Goal: Task Accomplishment & Management: Complete application form

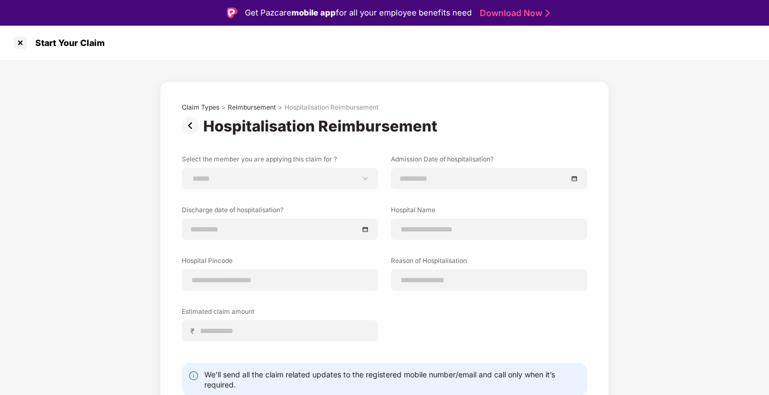
scroll to position [41, 0]
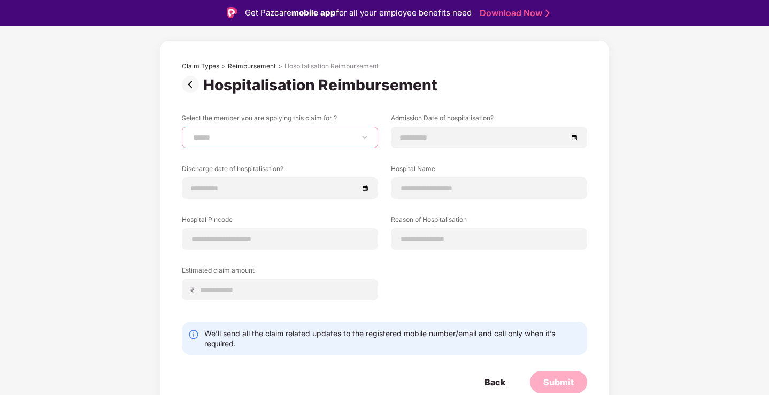
click at [270, 135] on select "**********" at bounding box center [280, 137] width 178 height 9
select select "**********"
click at [191, 133] on select "**********" at bounding box center [280, 137] width 178 height 9
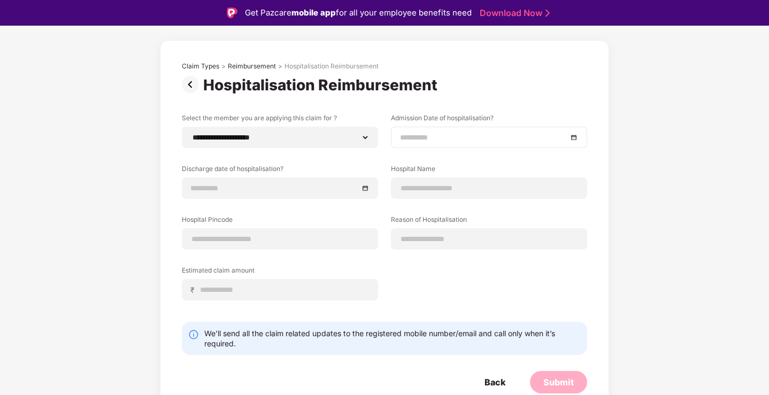
click at [475, 136] on input at bounding box center [483, 137] width 167 height 12
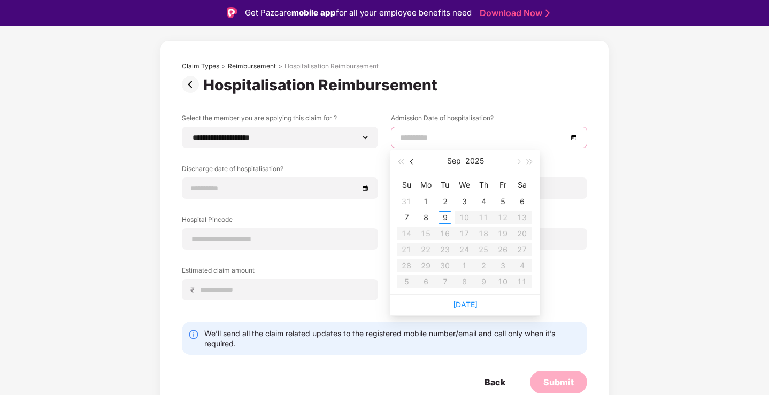
click at [413, 160] on span "button" at bounding box center [412, 161] width 5 height 5
type input "**********"
click at [409, 232] on div "10" at bounding box center [406, 233] width 13 height 13
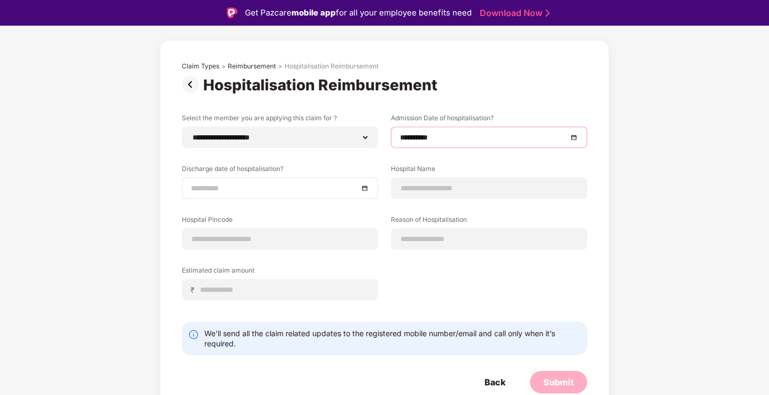
click at [361, 187] on div at bounding box center [280, 188] width 178 height 12
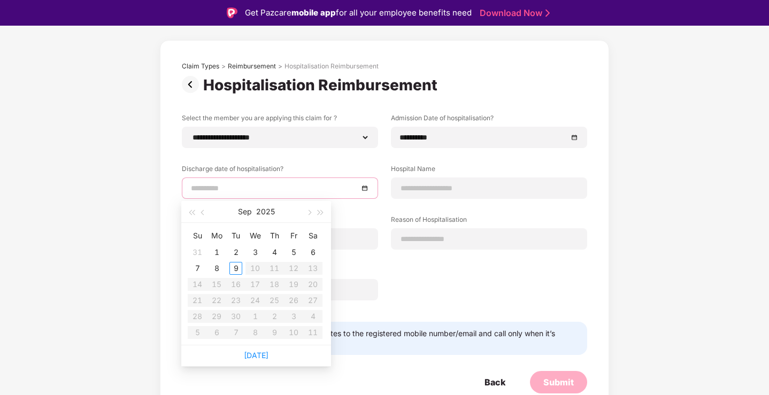
type input "**********"
click at [203, 212] on span "button" at bounding box center [203, 212] width 5 height 5
type input "**********"
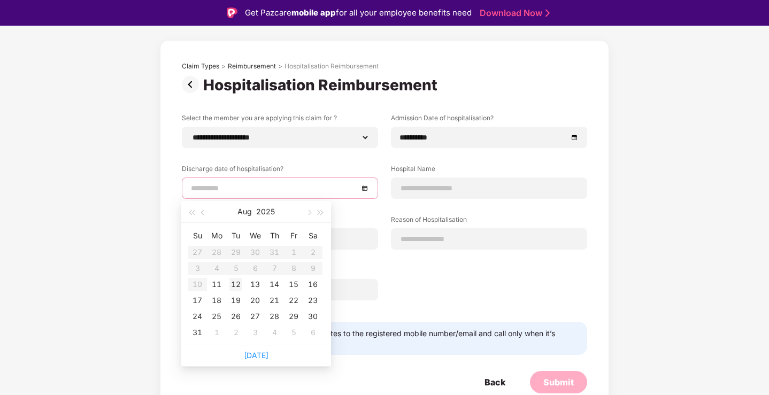
type input "**********"
click at [236, 281] on div "12" at bounding box center [235, 284] width 13 height 13
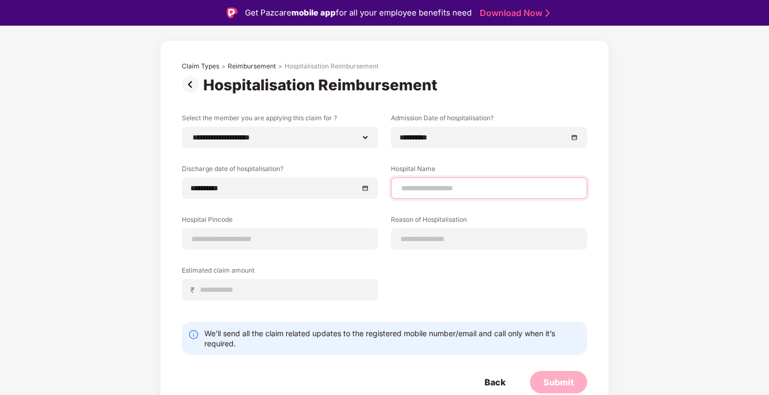
click at [417, 184] on input at bounding box center [489, 188] width 178 height 11
type input "**********"
click at [226, 239] on input at bounding box center [280, 239] width 178 height 11
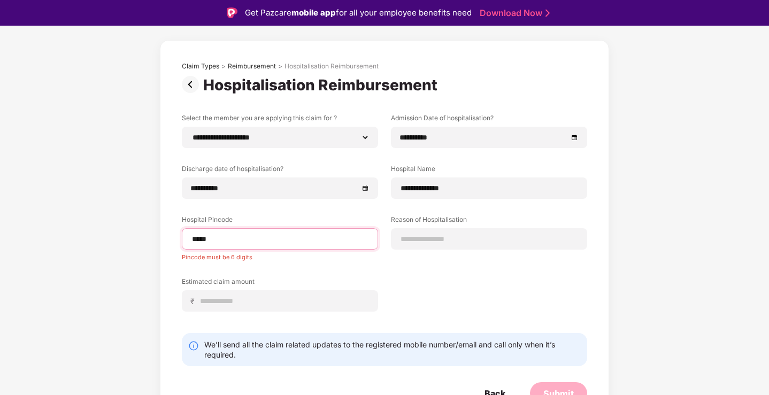
type input "******"
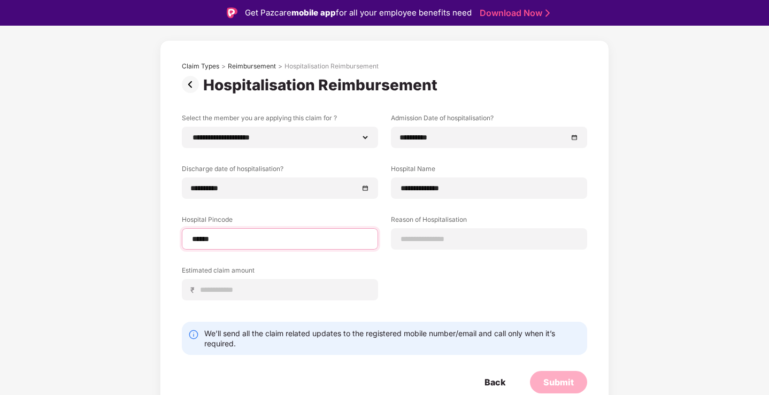
select select "*****"
select select "**********"
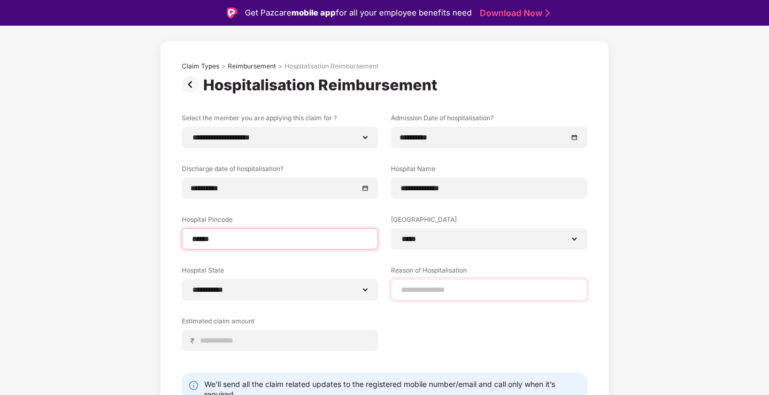
type input "******"
click at [414, 290] on input at bounding box center [489, 289] width 178 height 11
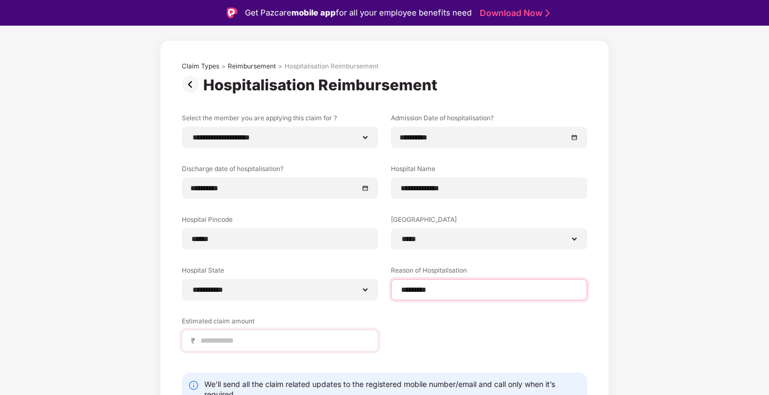
type input "*********"
click at [279, 337] on input at bounding box center [283, 340] width 169 height 11
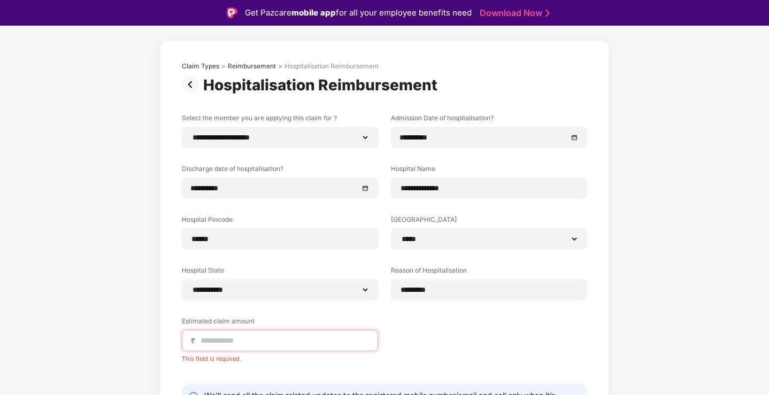
click at [222, 340] on input at bounding box center [283, 340] width 169 height 11
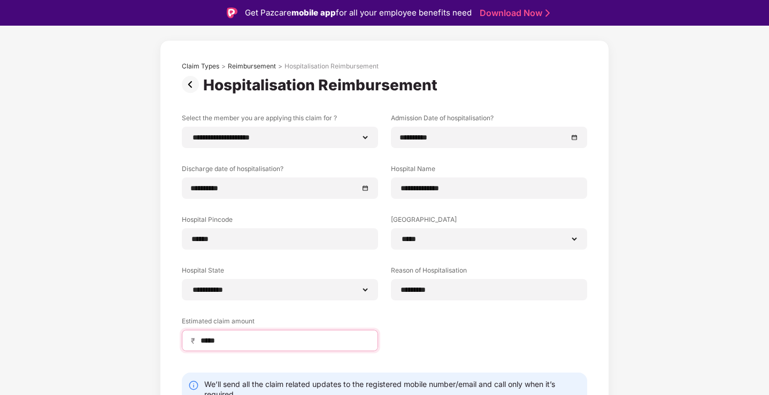
scroll to position [92, 0]
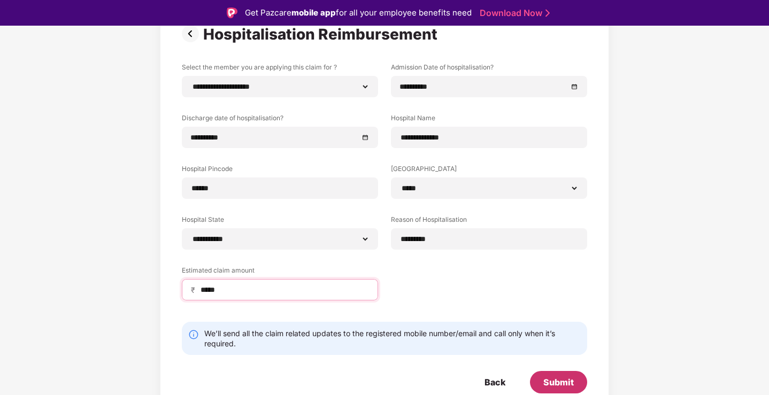
type input "*****"
click at [569, 382] on div "Submit" at bounding box center [558, 382] width 30 height 12
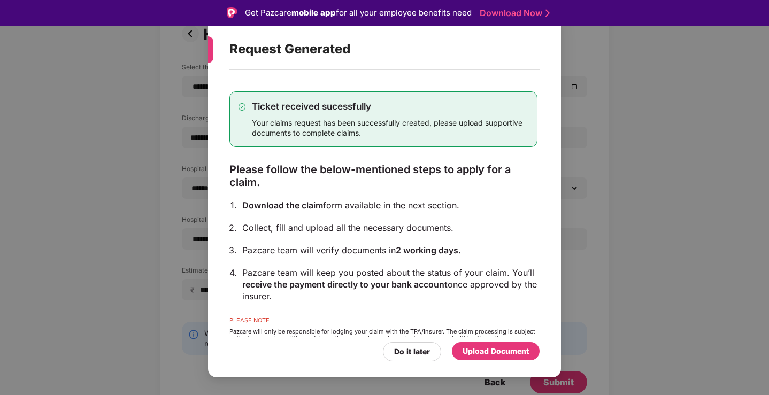
click at [485, 359] on div "Upload Document" at bounding box center [496, 351] width 88 height 18
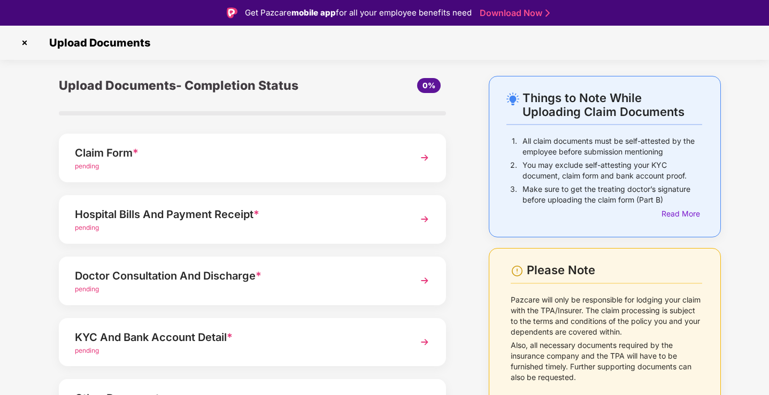
click at [109, 214] on div "Hospital Bills And Payment Receipt *" at bounding box center [237, 214] width 325 height 17
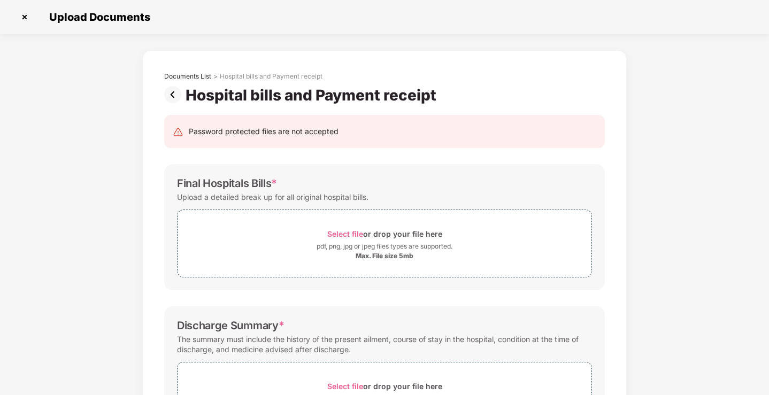
click at [174, 92] on img at bounding box center [174, 94] width 21 height 17
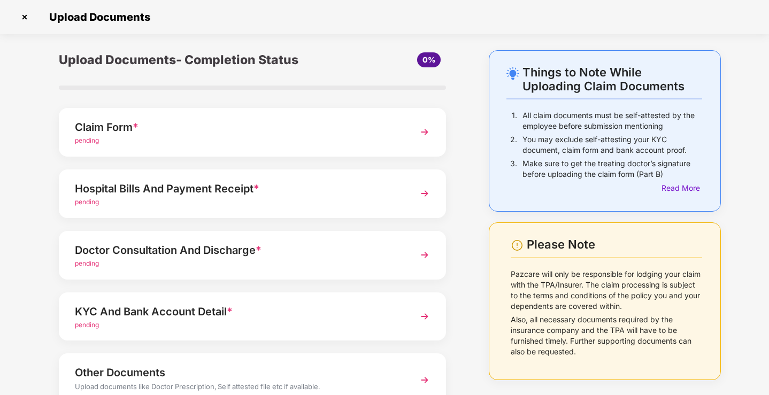
click at [133, 246] on div "Doctor Consultation And Discharge *" at bounding box center [237, 250] width 325 height 17
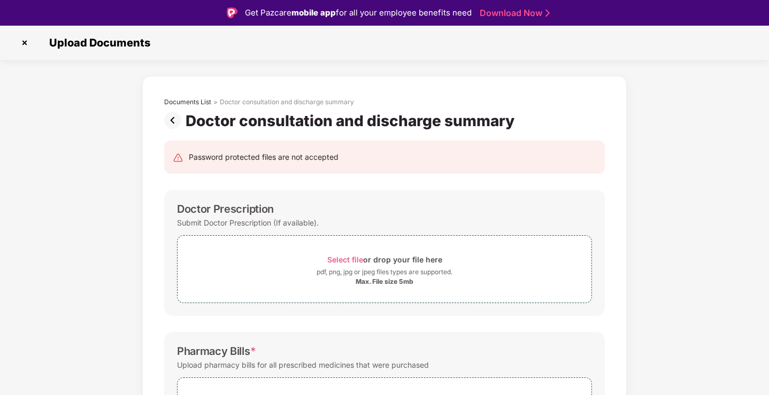
click at [169, 121] on img at bounding box center [174, 120] width 21 height 17
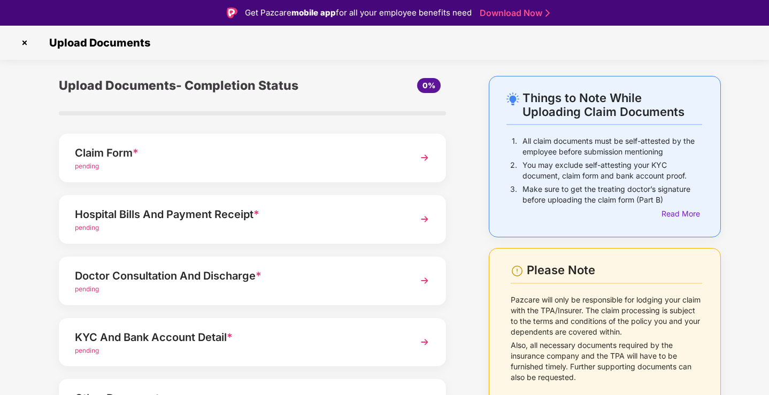
click at [159, 336] on div "KYC And Bank Account Detail *" at bounding box center [237, 337] width 325 height 17
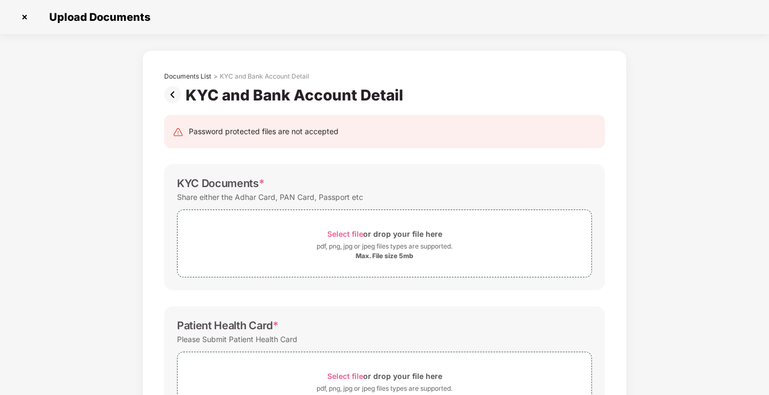
click at [173, 95] on img at bounding box center [174, 94] width 21 height 17
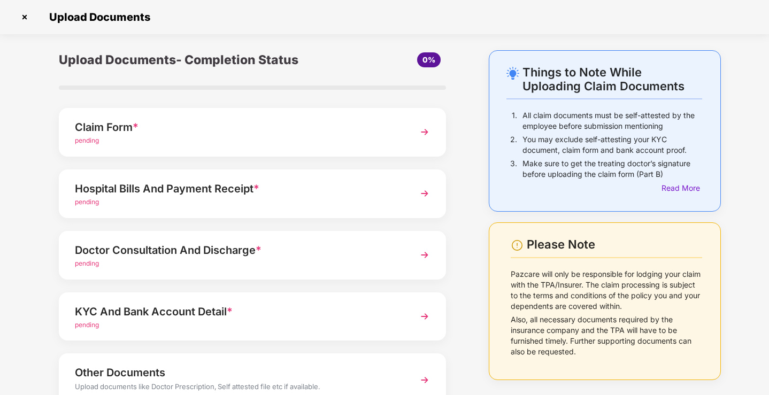
scroll to position [77, 0]
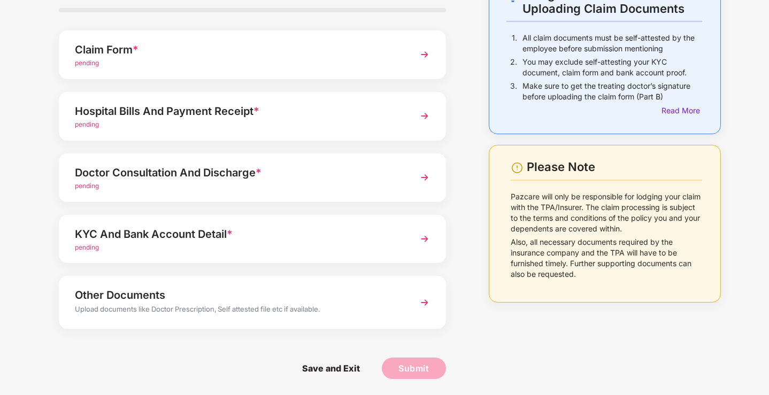
click at [290, 303] on div "Other Documents" at bounding box center [237, 294] width 325 height 17
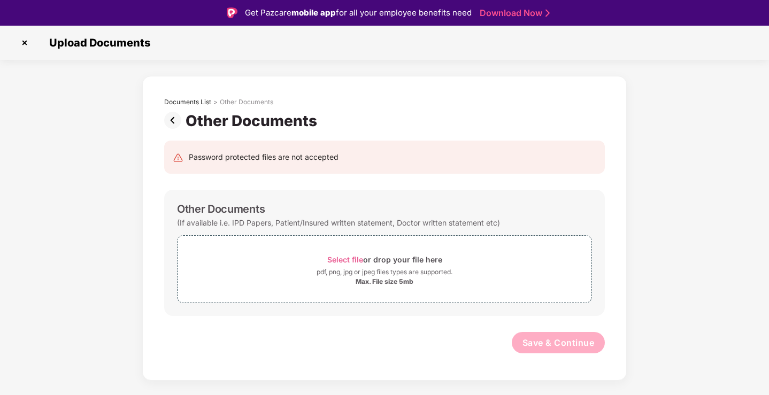
click at [176, 121] on img at bounding box center [174, 120] width 21 height 17
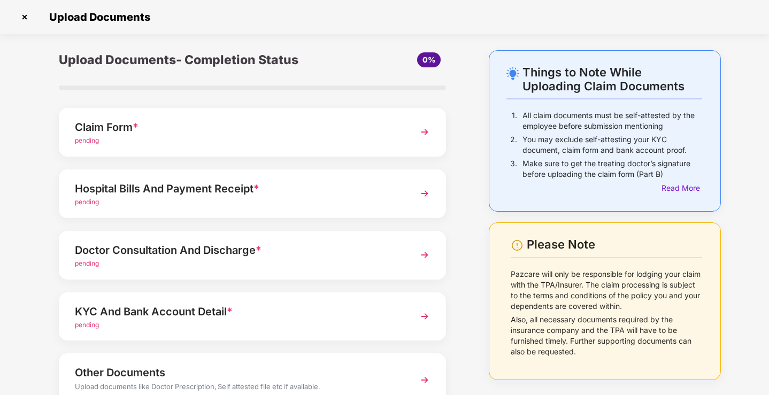
click at [407, 127] on div "Claim Form * pending" at bounding box center [252, 132] width 387 height 49
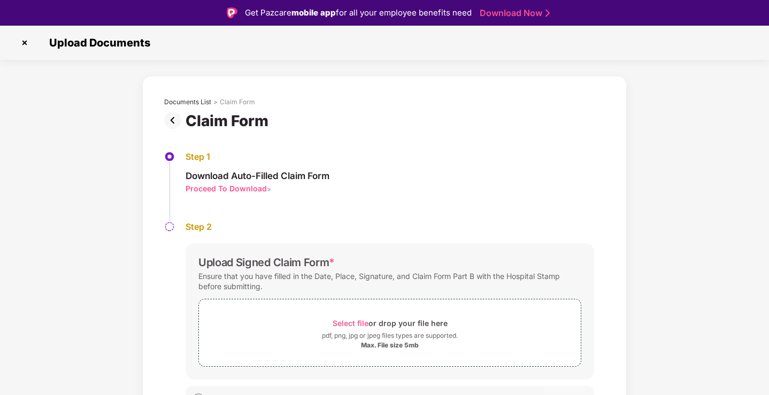
scroll to position [18, 0]
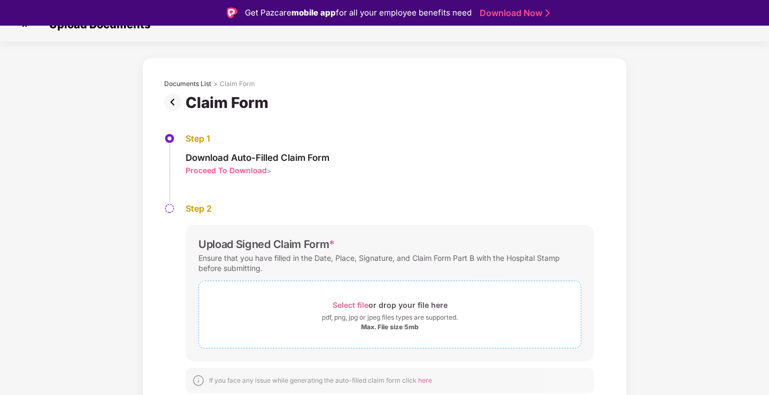
click at [379, 301] on div "Select file or drop your file here" at bounding box center [389, 305] width 115 height 14
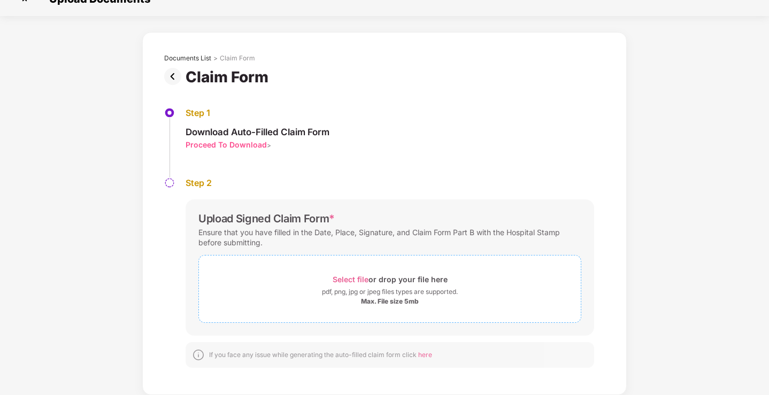
click at [352, 302] on div "Max. File size 5mb" at bounding box center [390, 301] width 382 height 9
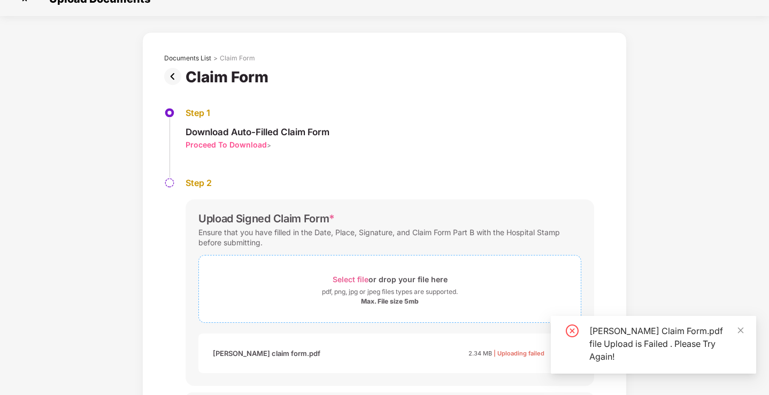
scroll to position [68, 0]
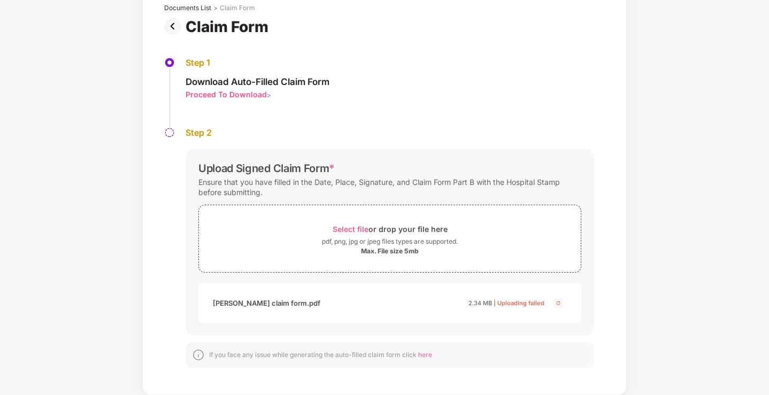
click at [414, 291] on div "Mamata gajanan claim form.pdf 2.34 MB | Uploading failed" at bounding box center [389, 303] width 383 height 40
click at [400, 237] on div "pdf, png, jpg or jpeg files types are supported." at bounding box center [390, 241] width 136 height 11
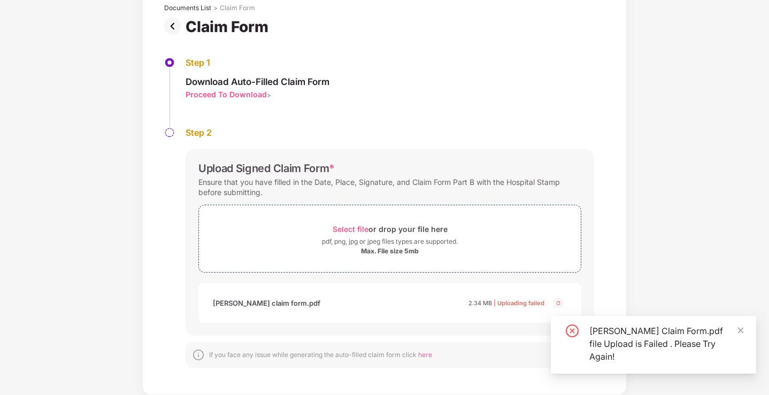
click at [571, 332] on icon "close-circle" at bounding box center [571, 330] width 13 height 13
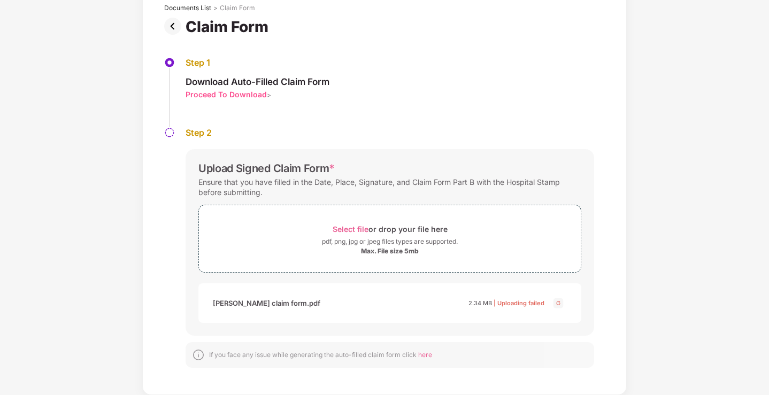
click at [558, 302] on img at bounding box center [558, 303] width 13 height 13
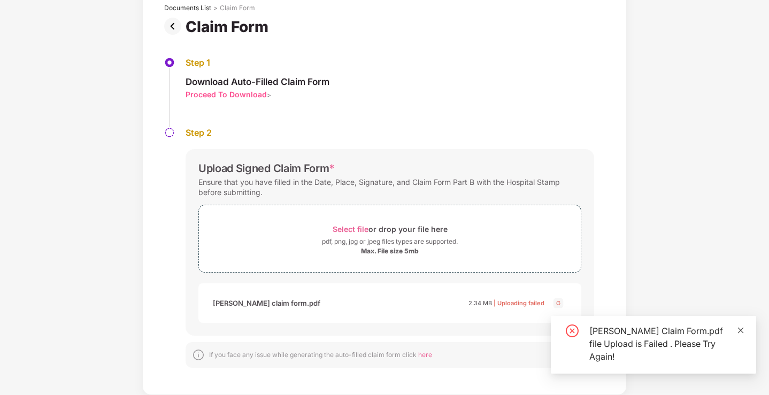
click at [742, 328] on icon "close" at bounding box center [741, 330] width 6 height 6
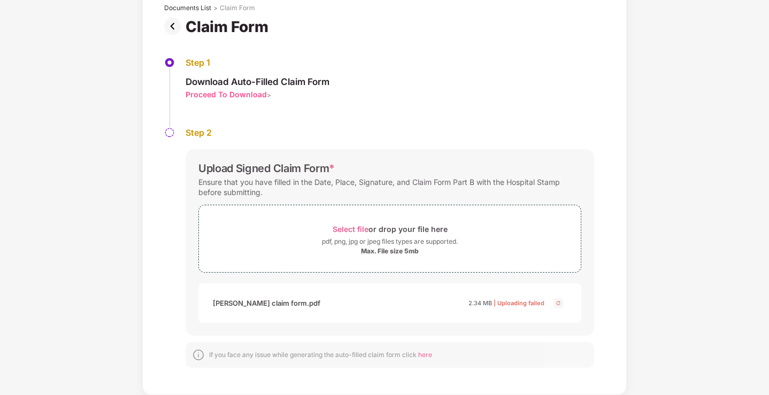
scroll to position [0, 0]
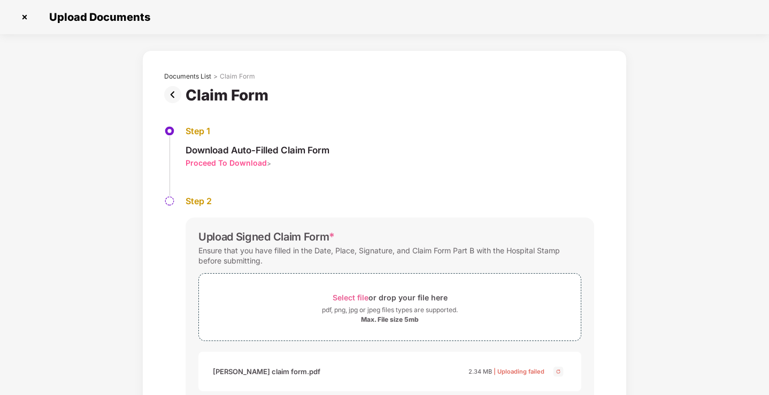
click at [177, 96] on img at bounding box center [174, 94] width 21 height 17
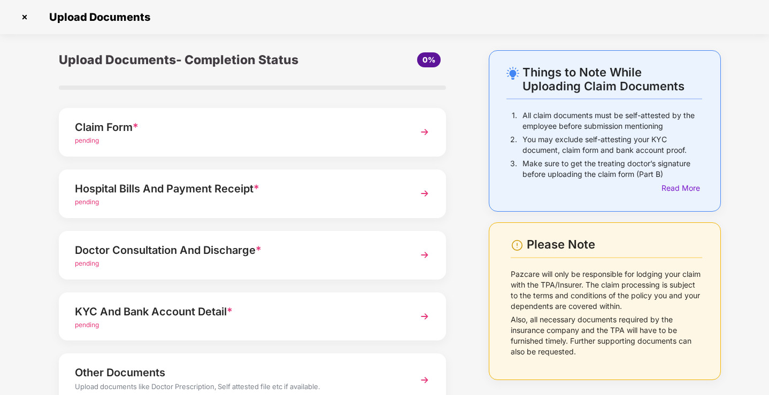
click at [304, 200] on div "pending" at bounding box center [237, 202] width 325 height 10
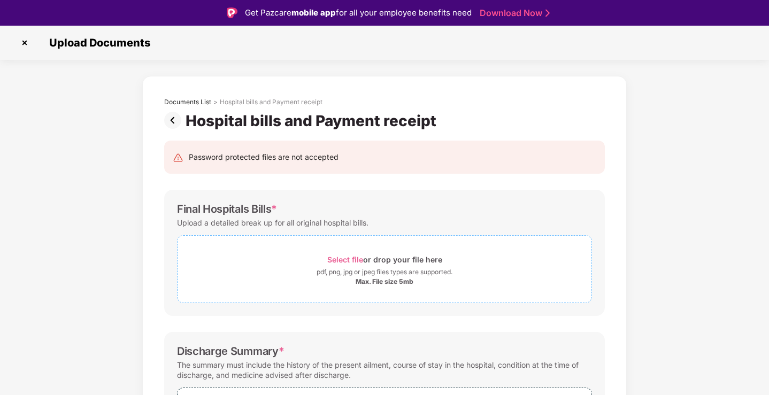
click at [337, 274] on div "pdf, png, jpg or jpeg files types are supported." at bounding box center [384, 272] width 136 height 11
click at [362, 264] on span "Select file" at bounding box center [345, 259] width 36 height 9
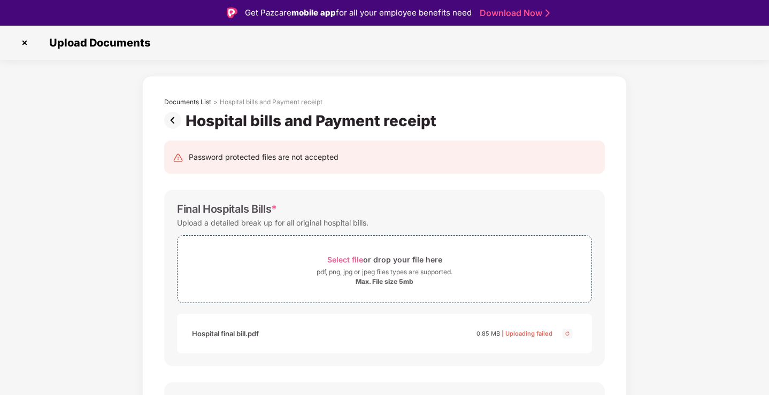
click at [166, 119] on img at bounding box center [174, 120] width 21 height 17
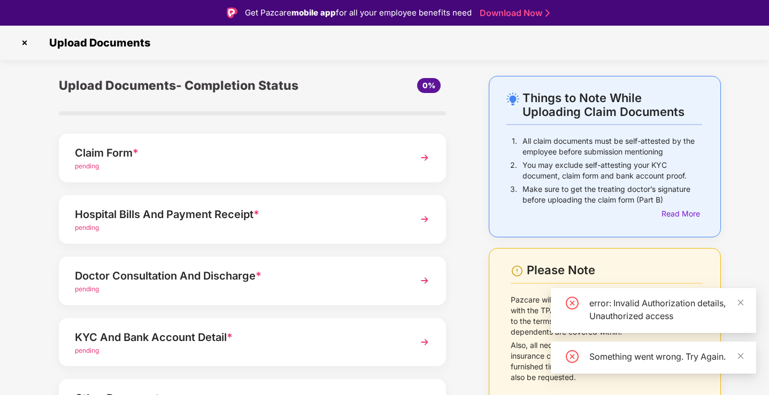
click at [26, 41] on img at bounding box center [24, 42] width 17 height 17
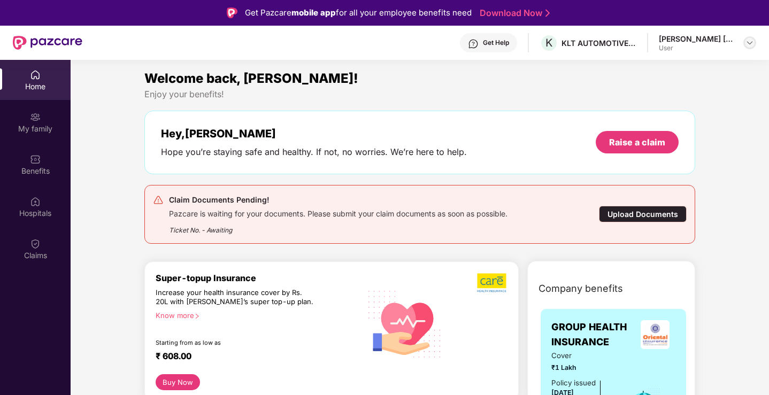
click at [749, 42] on img at bounding box center [749, 42] width 9 height 9
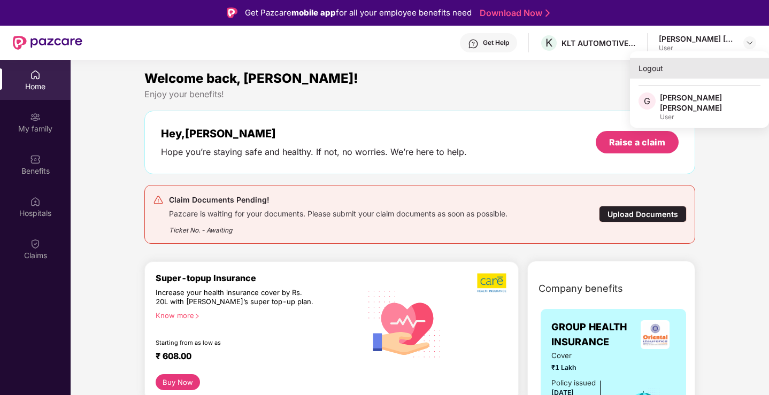
click at [653, 73] on div "Logout" at bounding box center [699, 68] width 139 height 21
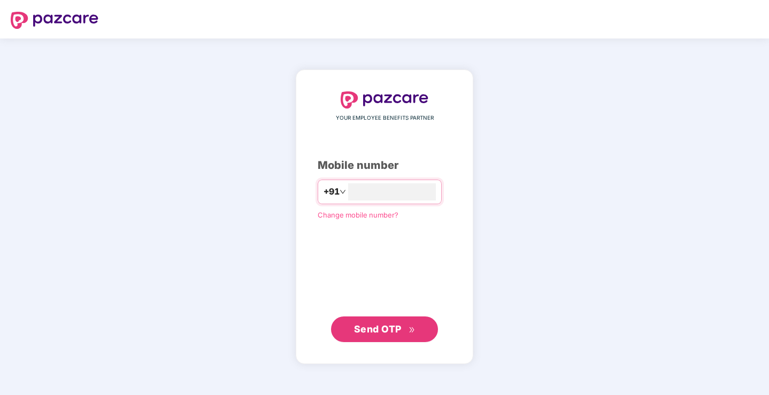
type input "*"
type input "**********"
click at [363, 329] on span "Send OTP" at bounding box center [378, 328] width 48 height 11
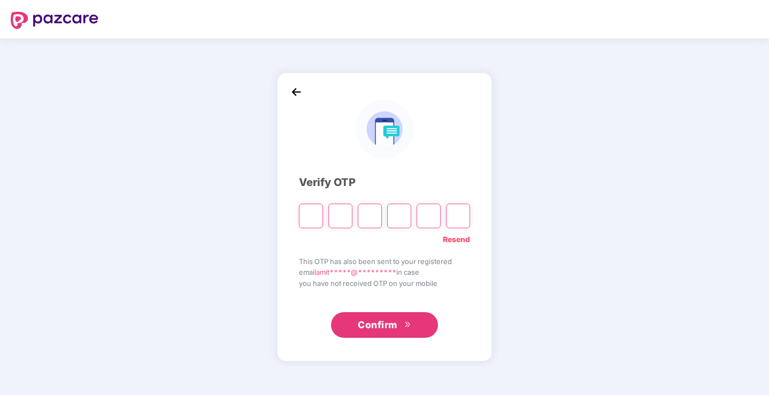
type input "*"
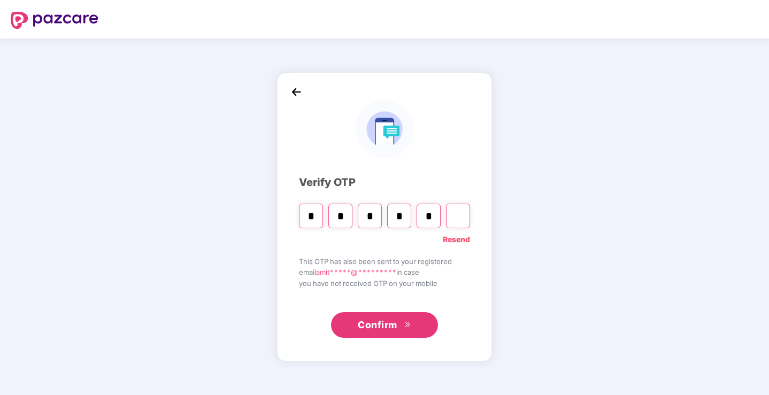
type input "*"
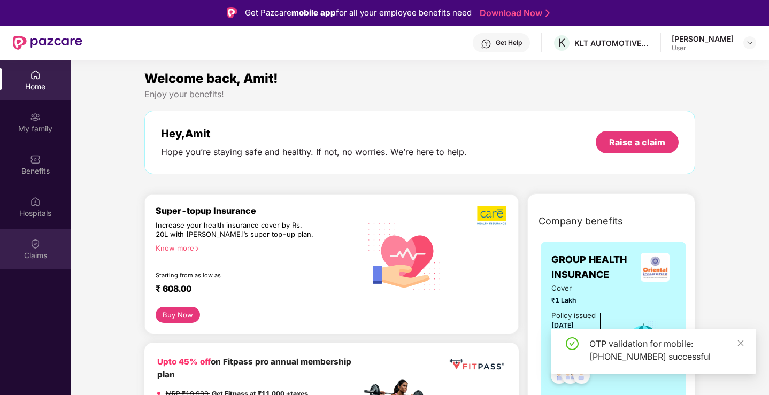
click at [32, 250] on div "Claims" at bounding box center [35, 255] width 71 height 11
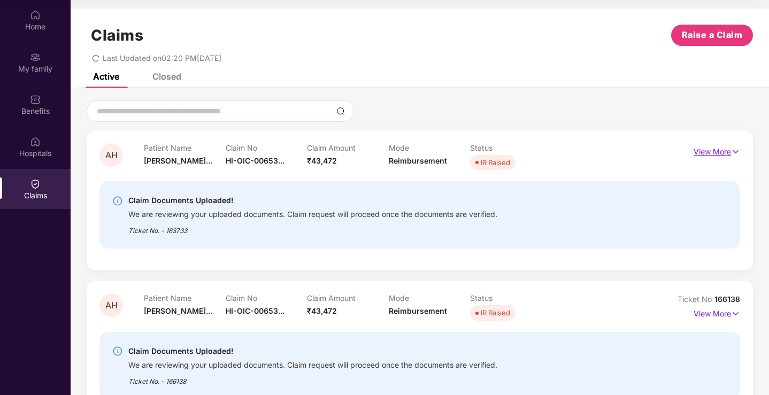
click at [708, 149] on p "View More" at bounding box center [716, 150] width 46 height 14
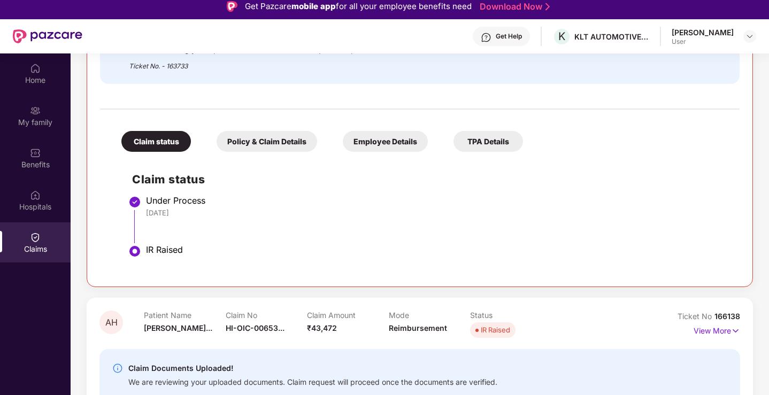
scroll to position [60, 0]
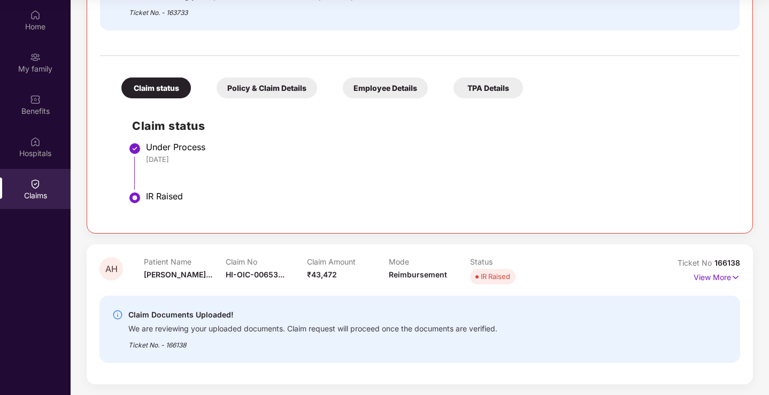
click at [484, 280] on div "IR Raised" at bounding box center [494, 276] width 29 height 11
click at [723, 275] on p "View More" at bounding box center [716, 276] width 46 height 14
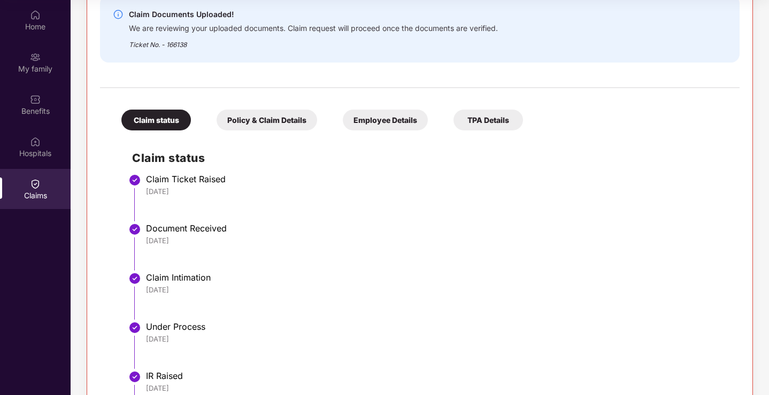
scroll to position [764, 0]
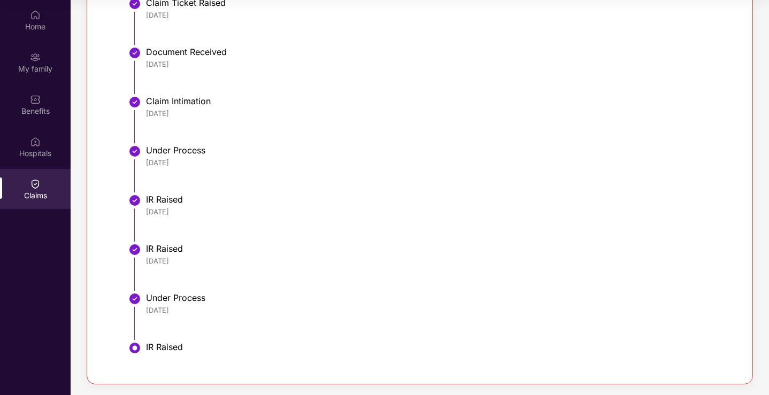
click at [662, 25] on li "Claim Ticket Raised 17 Aug 2025" at bounding box center [430, 25] width 596 height 49
drag, startPoint x: 769, startPoint y: 20, endPoint x: 433, endPoint y: 55, distance: 338.0
click at [433, 55] on div "Document Received" at bounding box center [437, 51] width 583 height 11
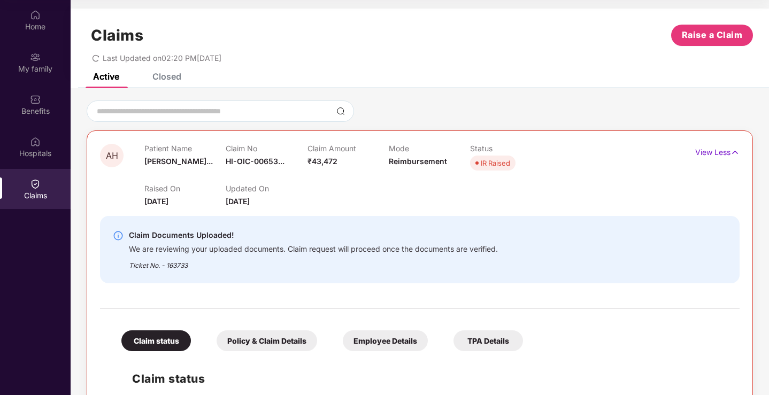
scroll to position [0, 0]
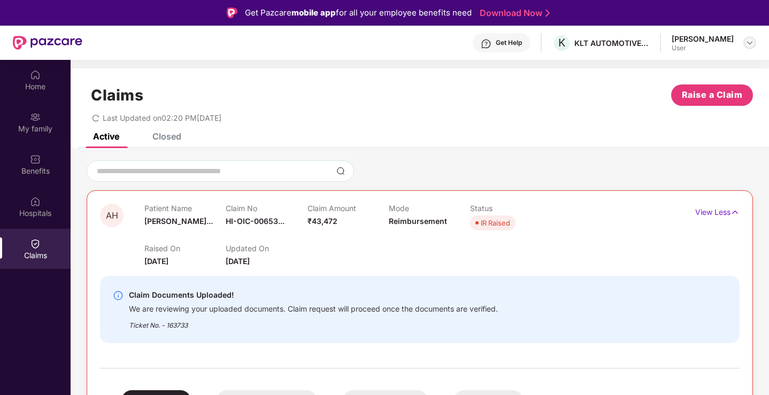
click at [744, 42] on div at bounding box center [749, 42] width 13 height 13
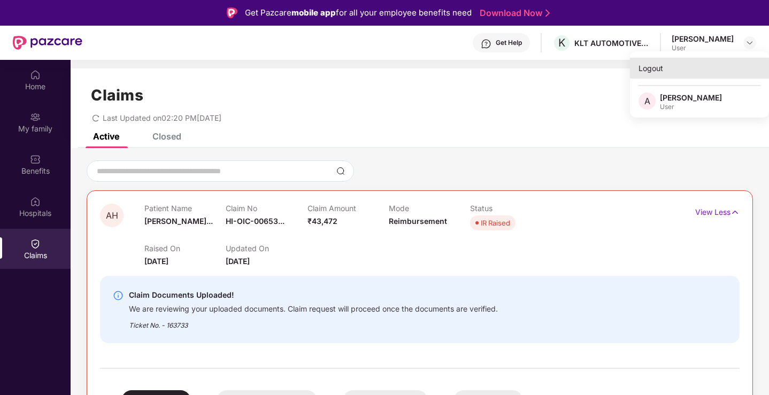
click at [653, 73] on div "Logout" at bounding box center [699, 68] width 139 height 21
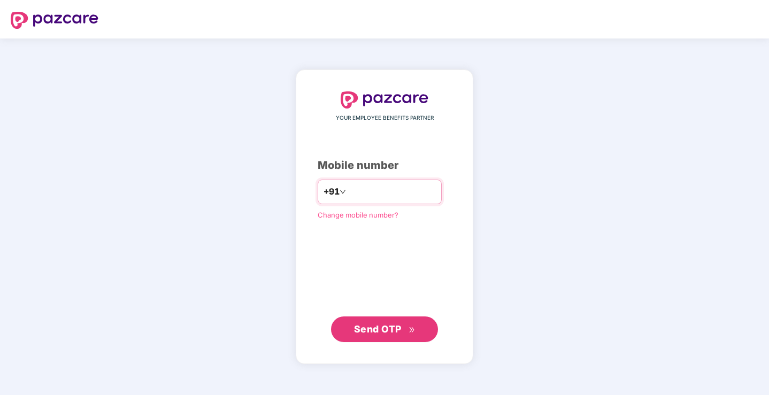
type input "**********"
click at [401, 329] on span "Send OTP" at bounding box center [384, 328] width 61 height 15
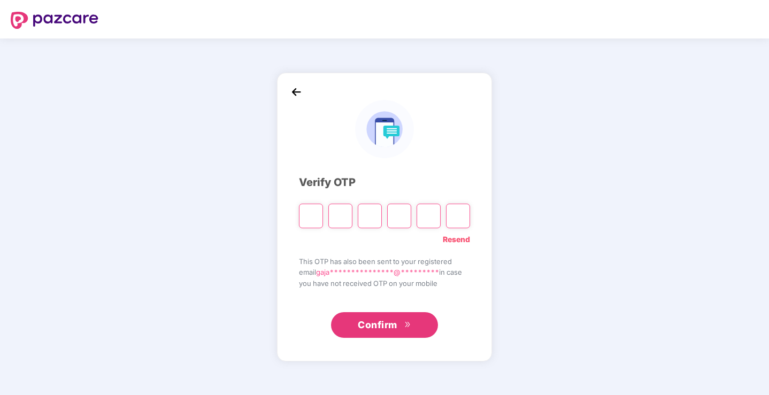
type input "*"
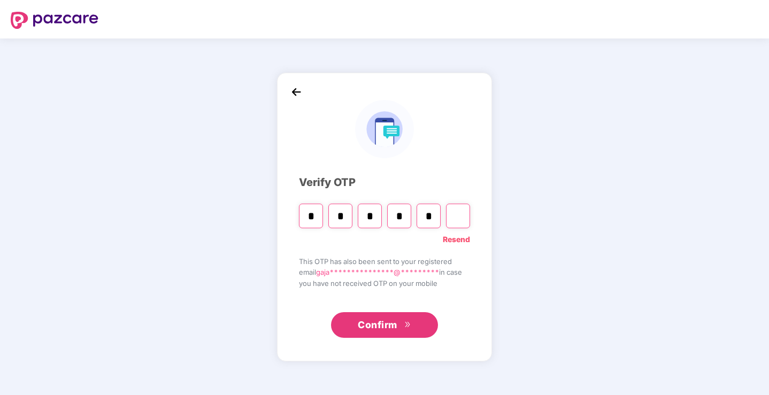
type input "*"
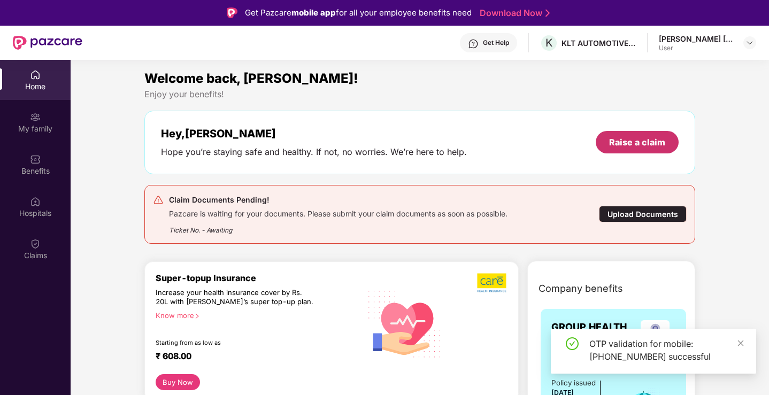
click at [629, 146] on div "Raise a claim" at bounding box center [637, 142] width 56 height 12
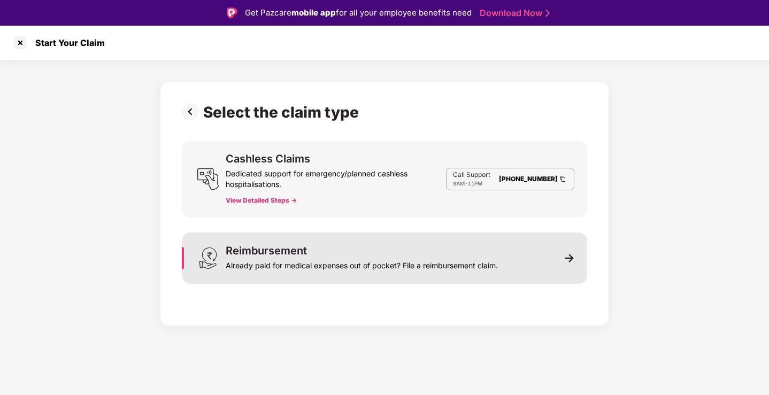
click at [259, 261] on div "Already paid for medical expenses out of pocket? File a reimbursement claim." at bounding box center [362, 263] width 272 height 15
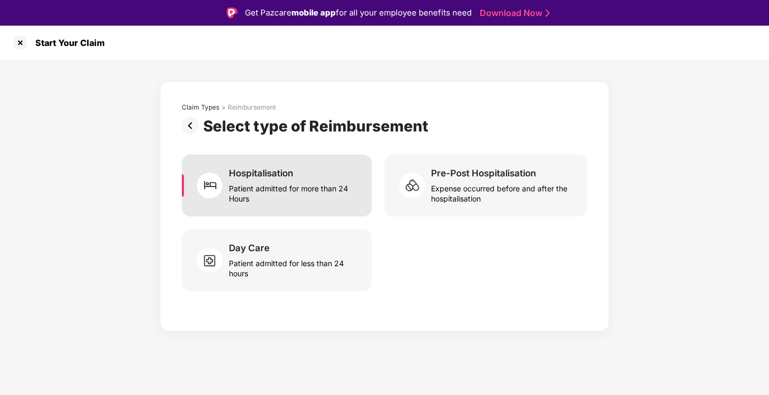
click at [255, 179] on div "Hospitalisation" at bounding box center [261, 173] width 64 height 12
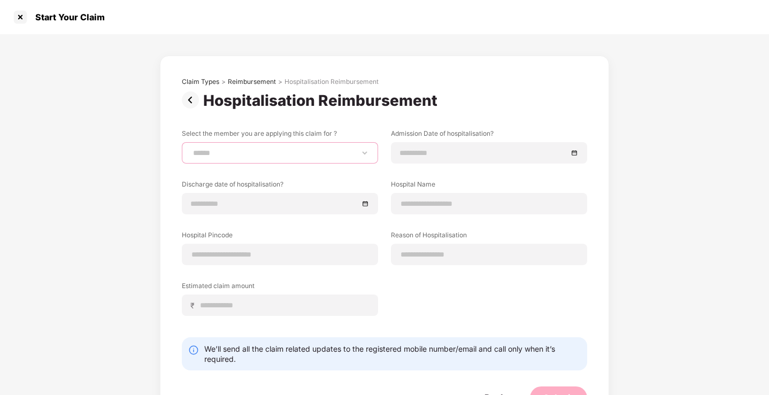
click at [246, 153] on select "**********" at bounding box center [280, 153] width 178 height 9
select select "**********"
click at [191, 149] on select "**********" at bounding box center [280, 153] width 178 height 9
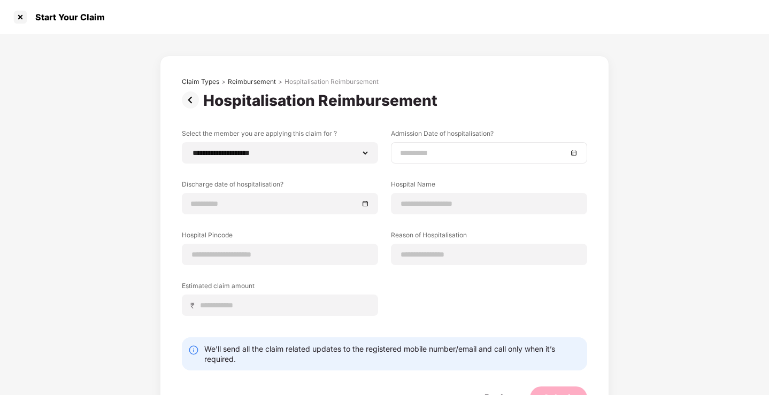
click at [470, 151] on input at bounding box center [483, 153] width 167 height 12
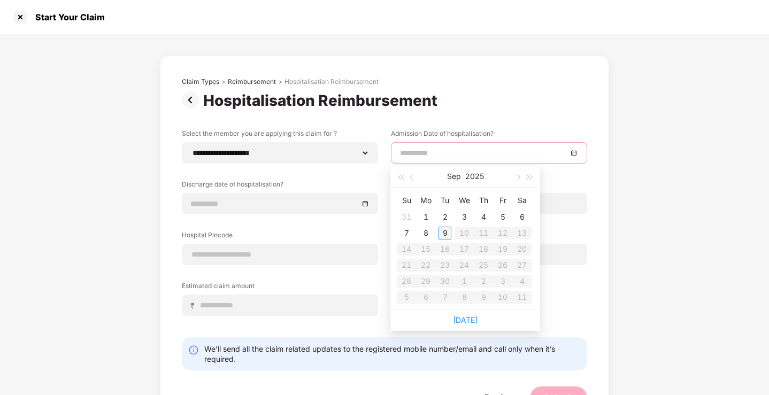
type input "**********"
click at [410, 180] on button "button" at bounding box center [412, 176] width 12 height 21
type input "**********"
click at [405, 249] on div "10" at bounding box center [406, 249] width 13 height 13
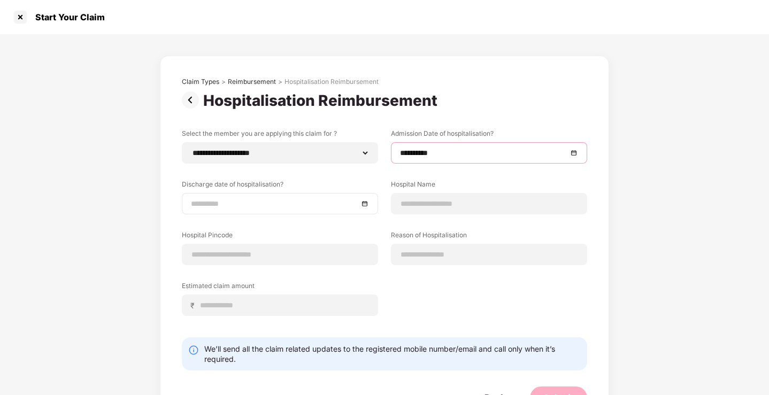
click at [284, 200] on input at bounding box center [274, 204] width 167 height 12
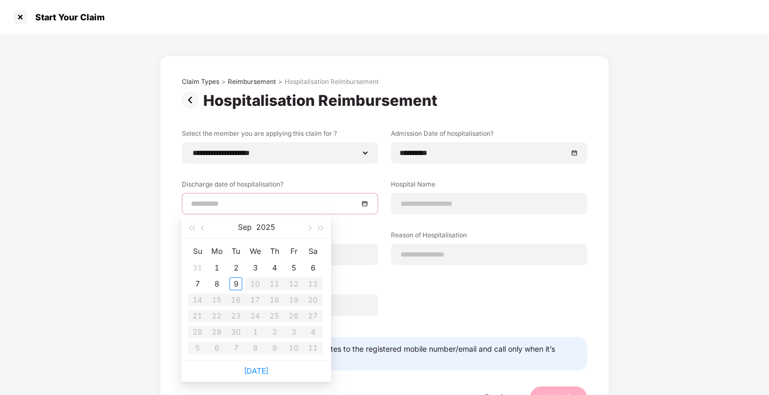
type input "**********"
click at [206, 228] on span "button" at bounding box center [203, 228] width 5 height 5
type input "**********"
click at [232, 299] on div "12" at bounding box center [235, 299] width 13 height 13
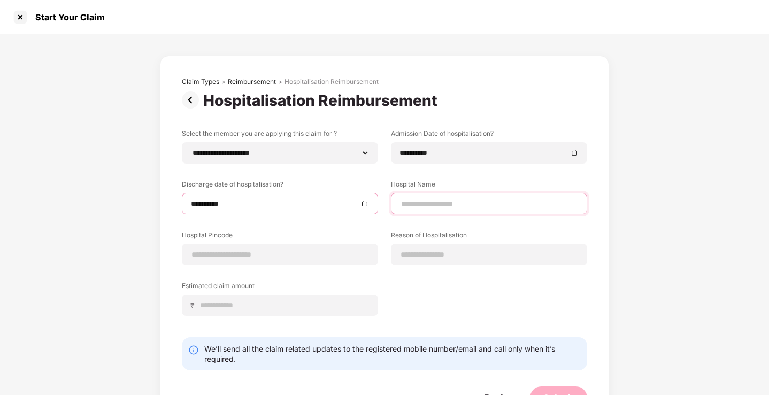
click at [486, 203] on input at bounding box center [489, 203] width 178 height 11
type input "*****"
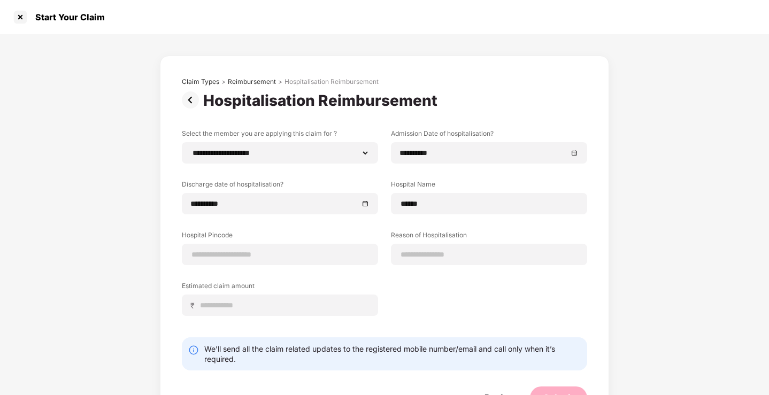
click at [15, 16] on div at bounding box center [20, 17] width 17 height 17
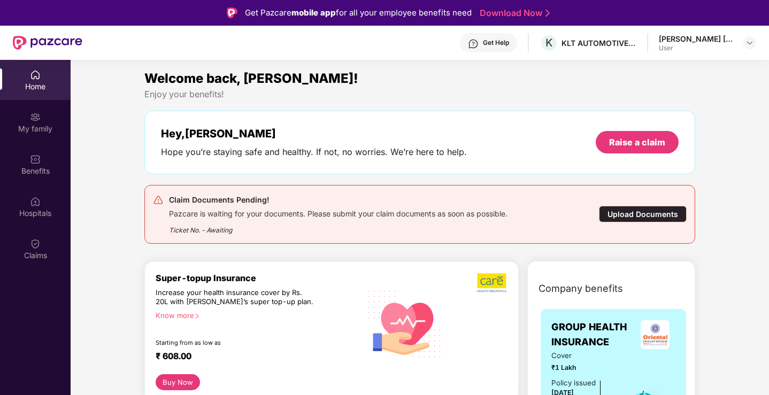
click at [647, 214] on div "Upload Documents" at bounding box center [643, 214] width 88 height 17
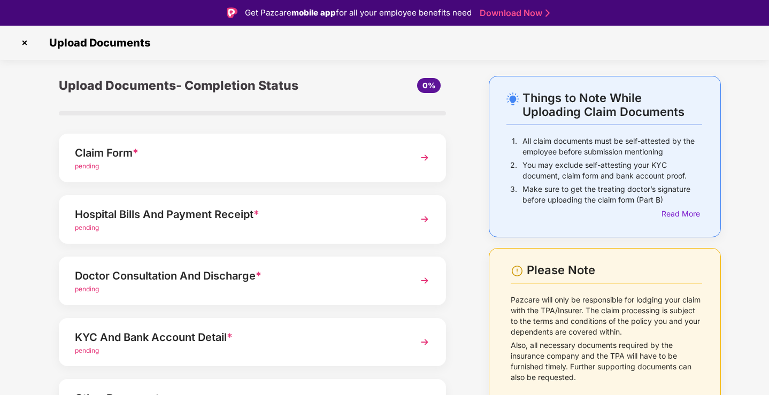
click at [122, 151] on div "Claim Form *" at bounding box center [237, 152] width 325 height 17
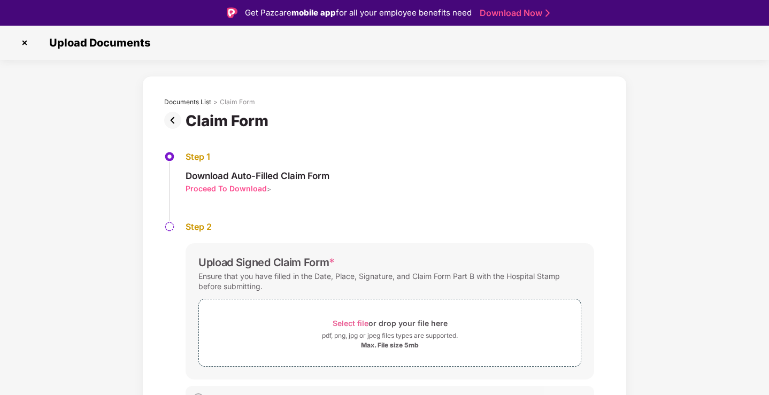
scroll to position [18, 0]
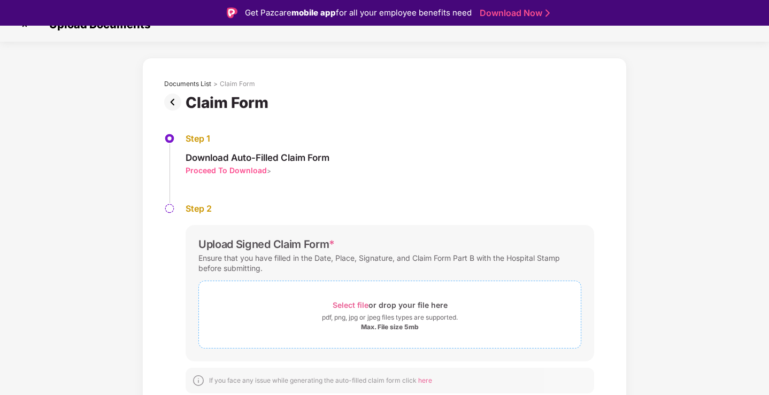
click at [369, 305] on div "Select file or drop your file here" at bounding box center [389, 305] width 115 height 14
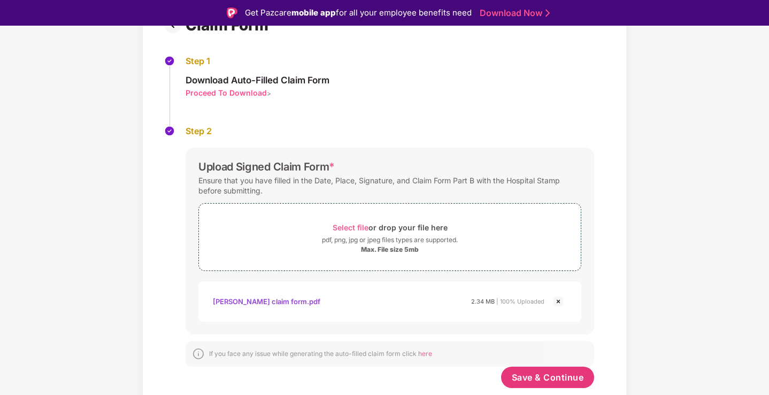
scroll to position [26, 0]
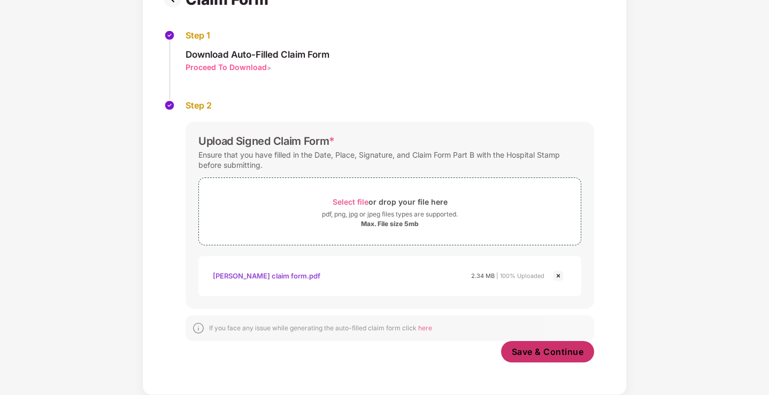
click at [542, 347] on span "Save & Continue" at bounding box center [547, 352] width 72 height 12
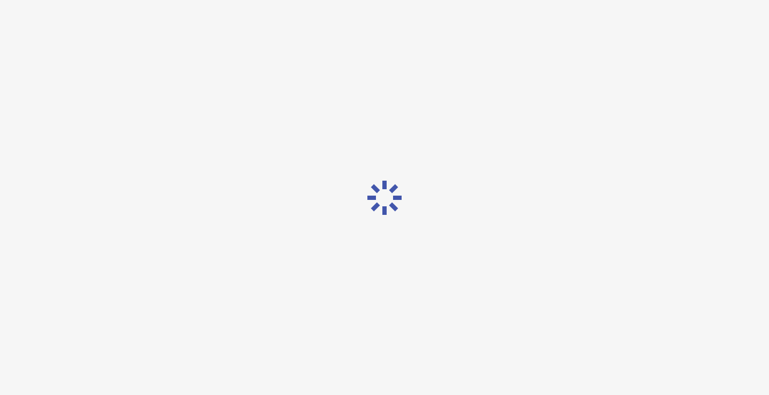
scroll to position [0, 0]
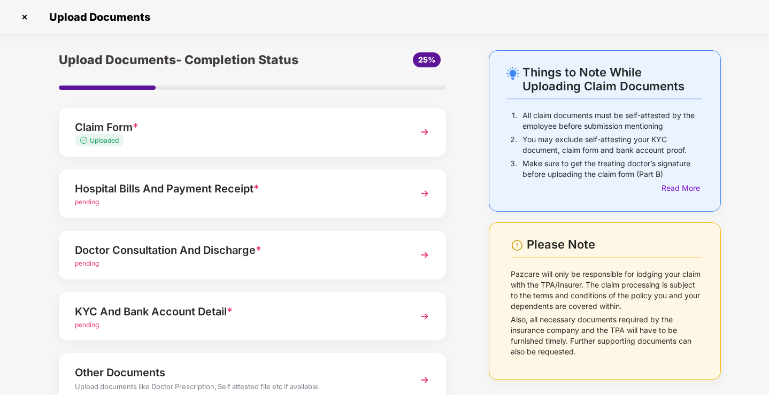
click at [179, 190] on div "Hospital Bills And Payment Receipt *" at bounding box center [237, 188] width 325 height 17
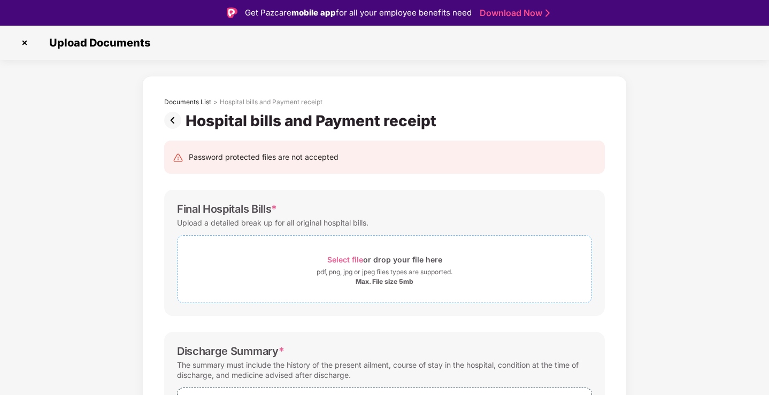
click at [395, 260] on div "Select file or drop your file here" at bounding box center [384, 259] width 115 height 14
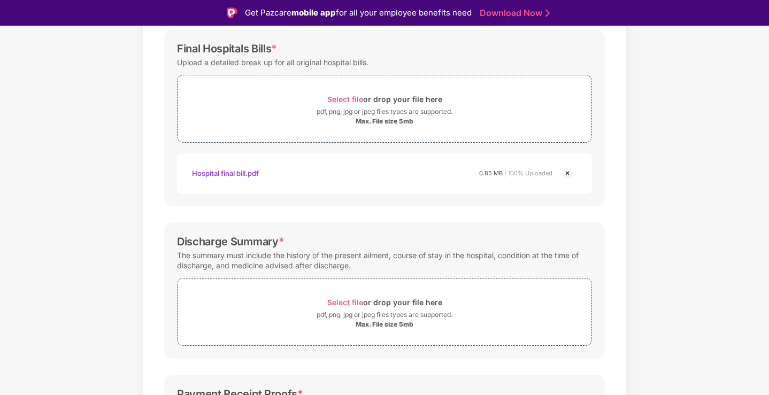
scroll to position [214, 0]
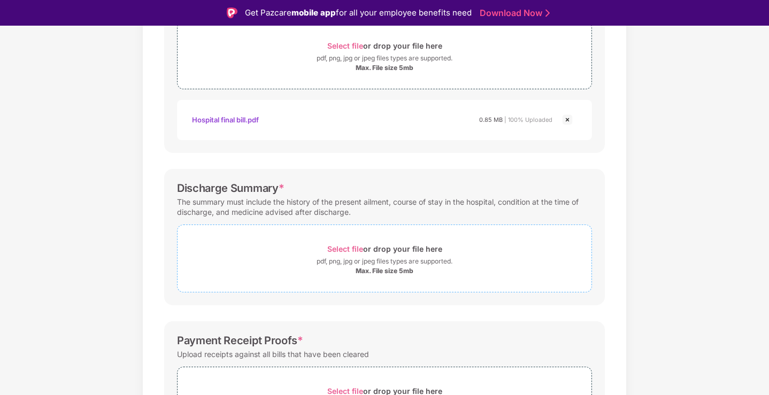
click at [386, 262] on div "pdf, png, jpg or jpeg files types are supported." at bounding box center [384, 261] width 136 height 11
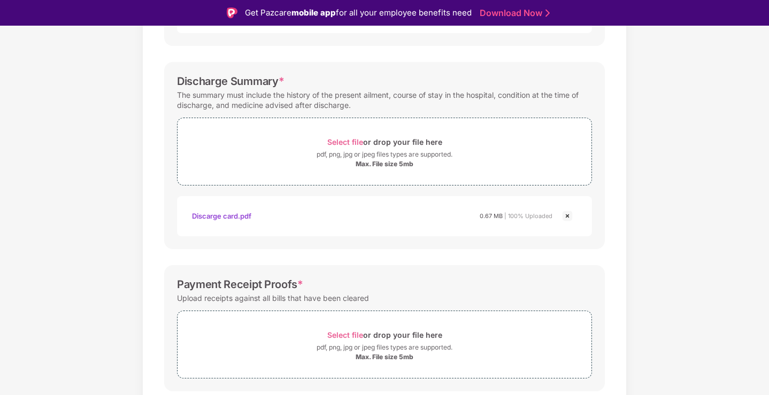
scroll to position [356, 0]
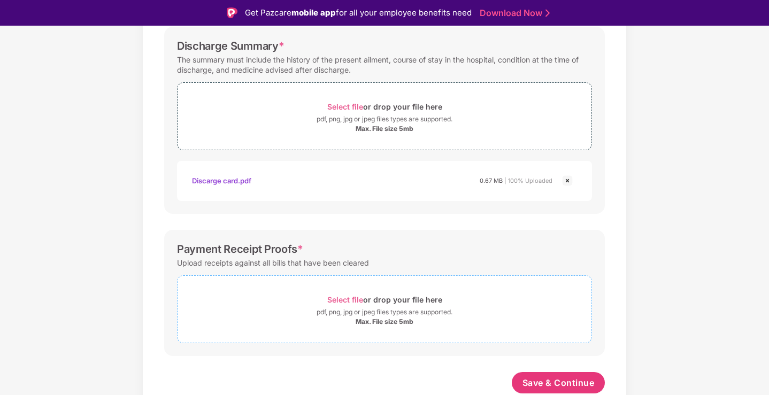
click at [388, 314] on div "pdf, png, jpg or jpeg files types are supported." at bounding box center [384, 312] width 136 height 11
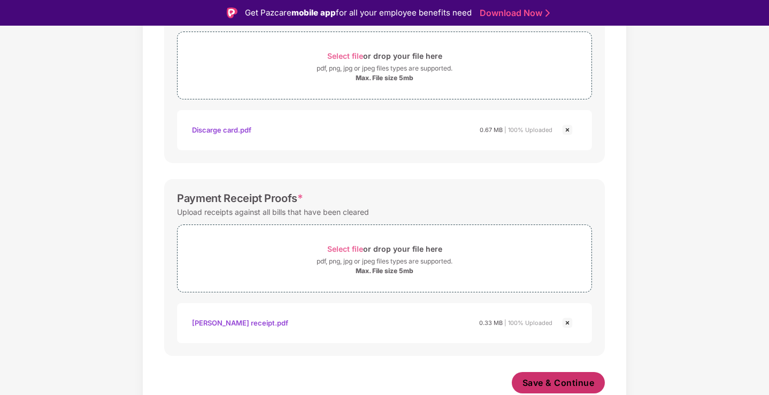
click at [566, 386] on span "Save & Continue" at bounding box center [558, 383] width 72 height 12
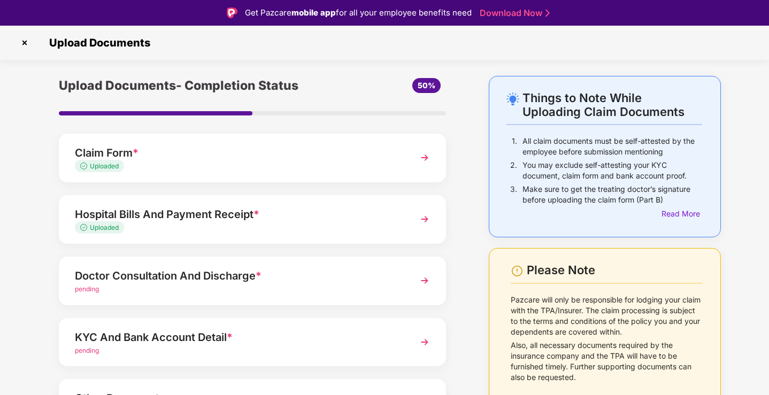
scroll to position [77, 0]
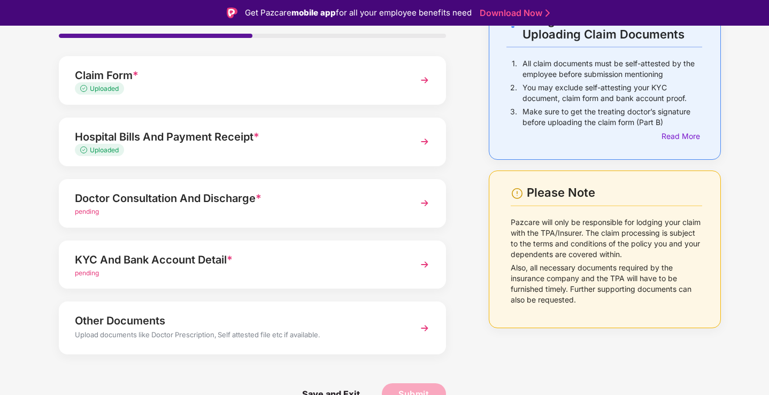
click at [182, 201] on div "Doctor Consultation And Discharge *" at bounding box center [237, 198] width 325 height 17
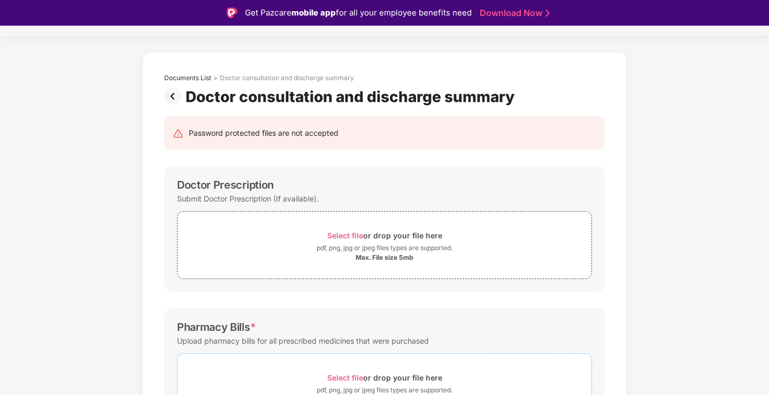
scroll to position [0, 0]
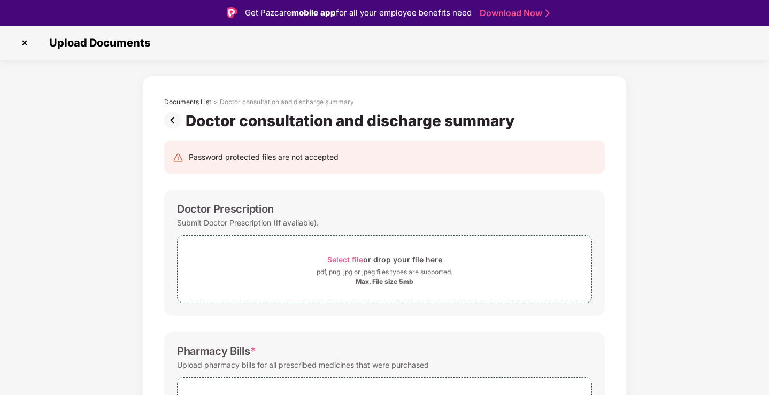
click at [172, 125] on img at bounding box center [174, 120] width 21 height 17
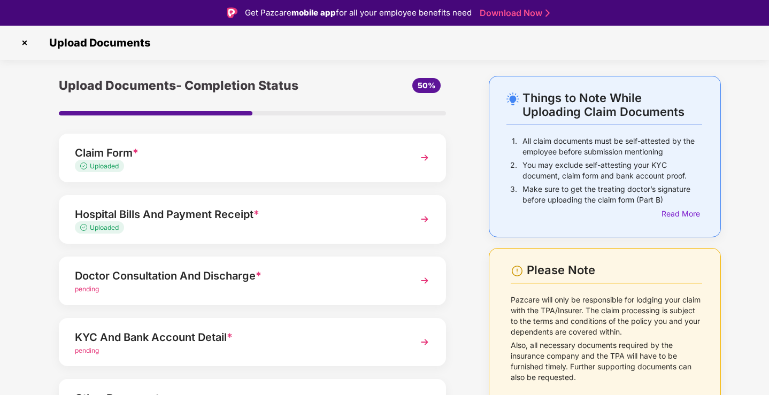
scroll to position [53, 0]
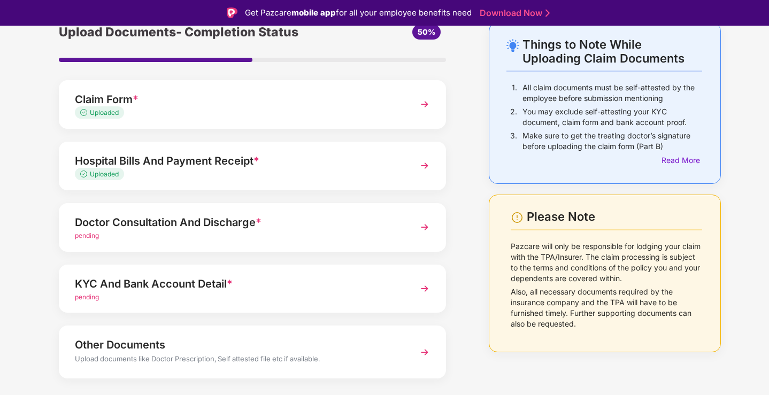
click at [204, 289] on div "KYC And Bank Account Detail *" at bounding box center [237, 283] width 325 height 17
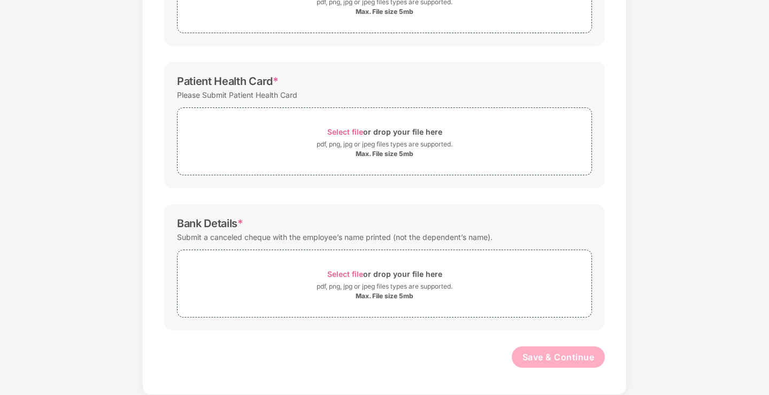
scroll to position [0, 0]
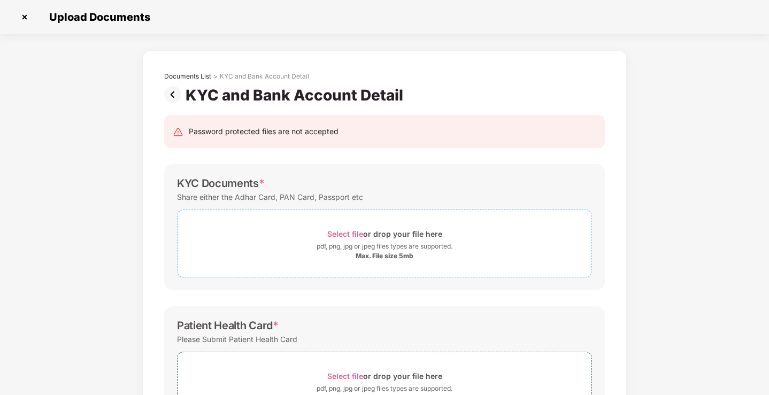
click at [370, 233] on div "Select file or drop your file here" at bounding box center [384, 234] width 115 height 14
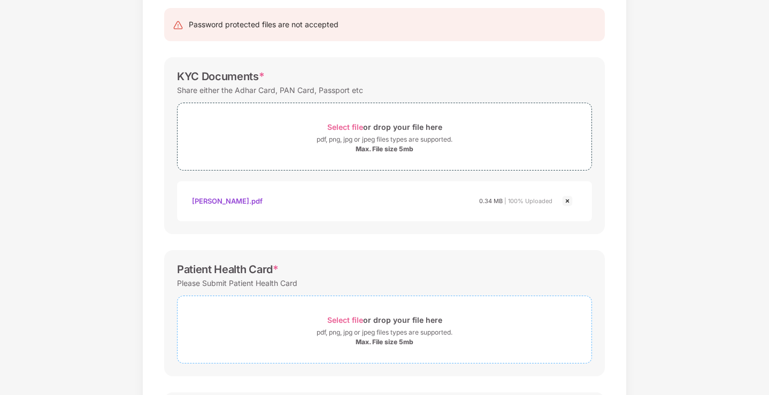
scroll to position [267, 0]
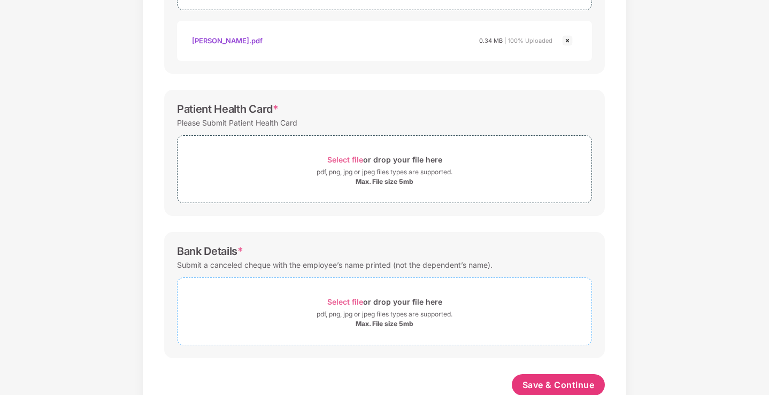
click at [330, 311] on div "pdf, png, jpg or jpeg files types are supported." at bounding box center [384, 314] width 136 height 11
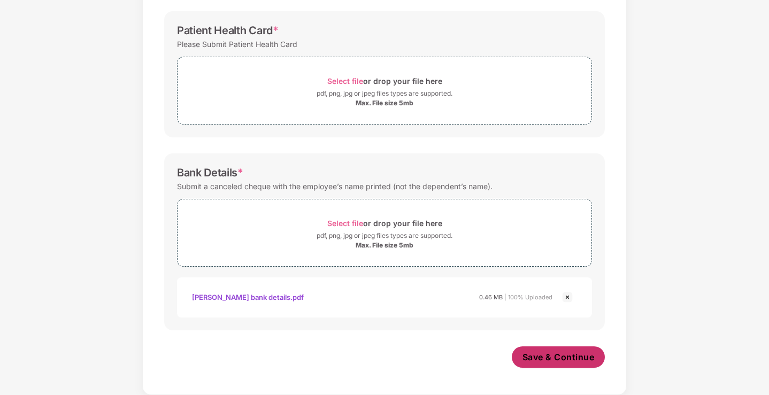
click at [577, 362] on span "Save & Continue" at bounding box center [558, 357] width 72 height 12
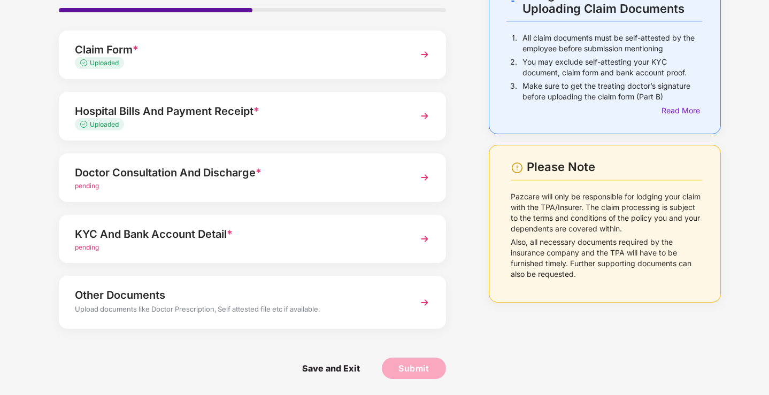
scroll to position [0, 0]
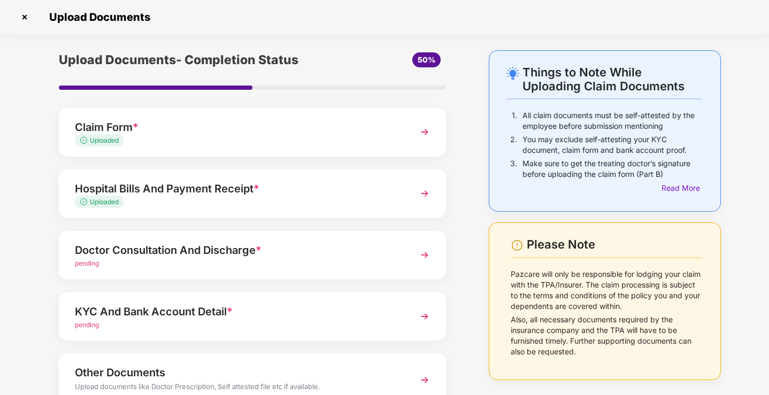
click at [22, 19] on img at bounding box center [24, 17] width 17 height 17
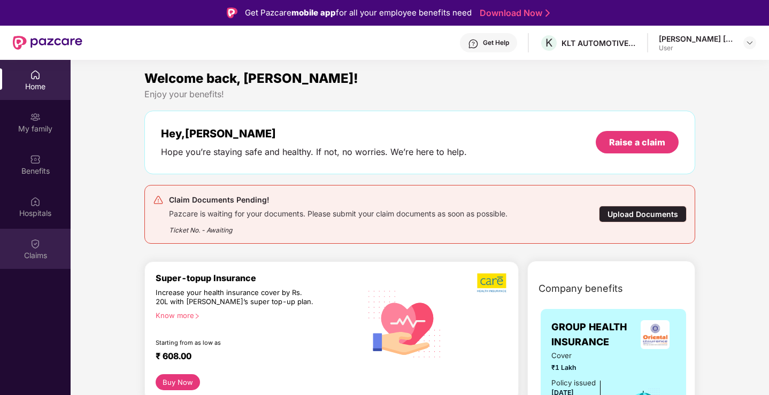
click at [33, 249] on img at bounding box center [35, 243] width 11 height 11
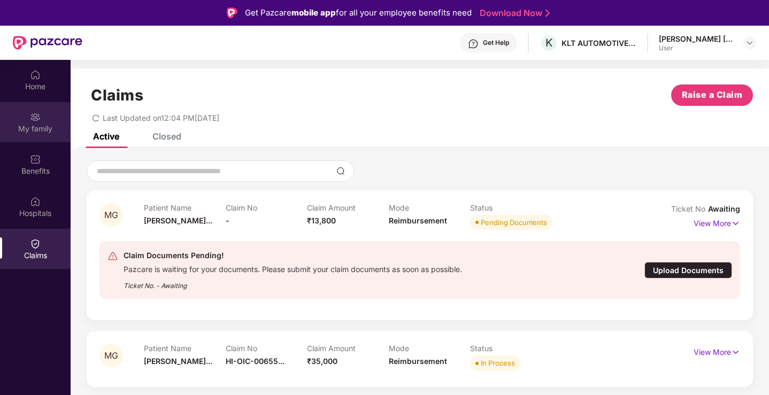
click at [37, 121] on img at bounding box center [35, 117] width 11 height 11
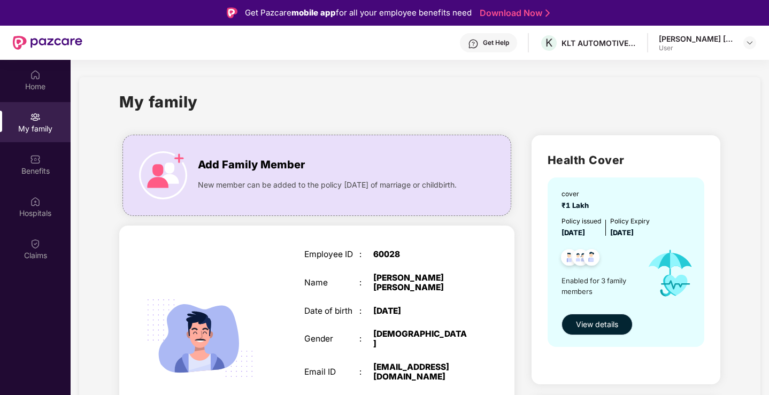
click at [588, 328] on span "View details" at bounding box center [597, 325] width 42 height 12
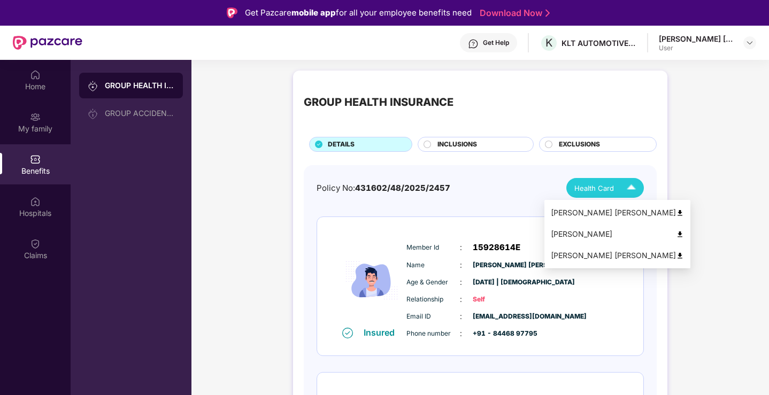
click at [606, 189] on span "Health Card" at bounding box center [594, 188] width 40 height 11
click at [587, 233] on div "[PERSON_NAME]" at bounding box center [616, 234] width 133 height 12
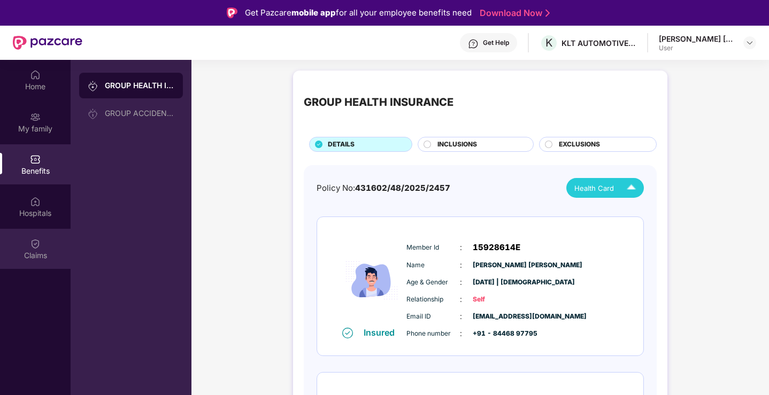
click at [37, 238] on img at bounding box center [35, 243] width 11 height 11
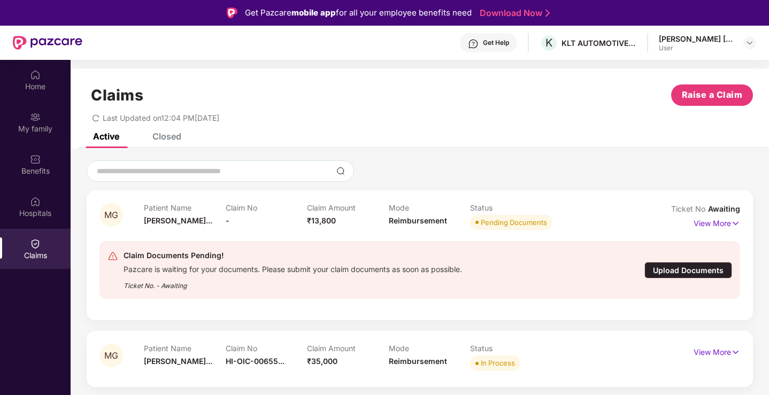
click at [692, 268] on div "Upload Documents" at bounding box center [688, 270] width 88 height 17
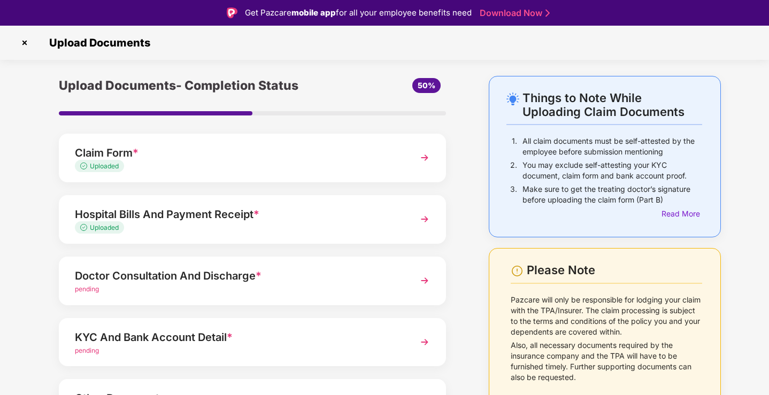
scroll to position [77, 0]
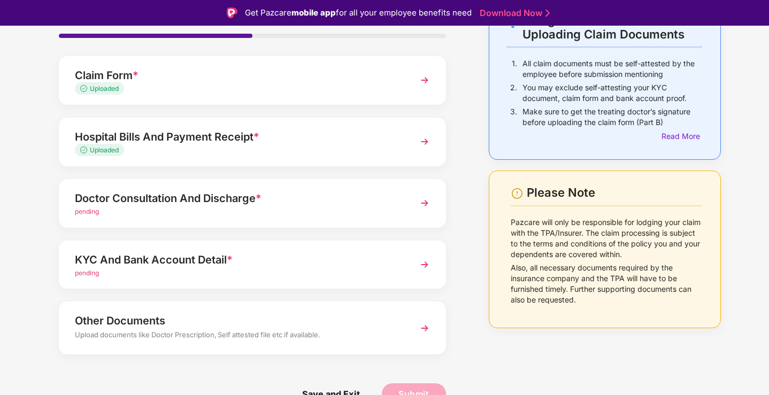
click at [179, 274] on div "pending" at bounding box center [237, 273] width 325 height 10
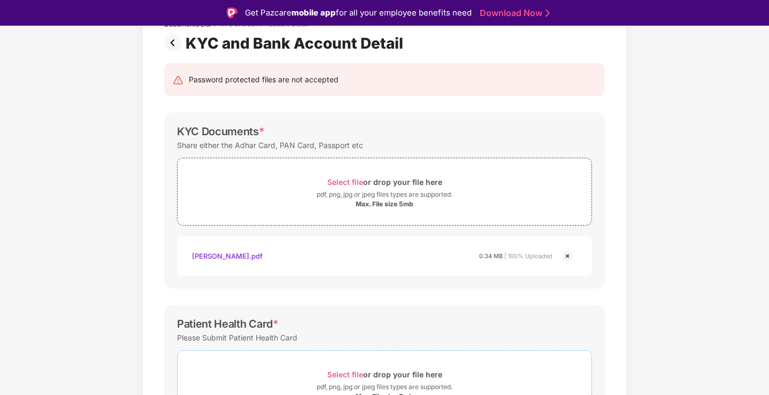
scroll to position [238, 0]
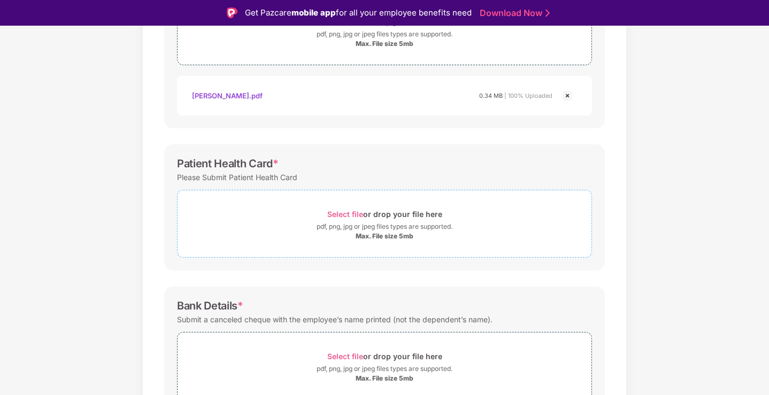
click at [353, 223] on div "pdf, png, jpg or jpeg files types are supported." at bounding box center [384, 226] width 136 height 11
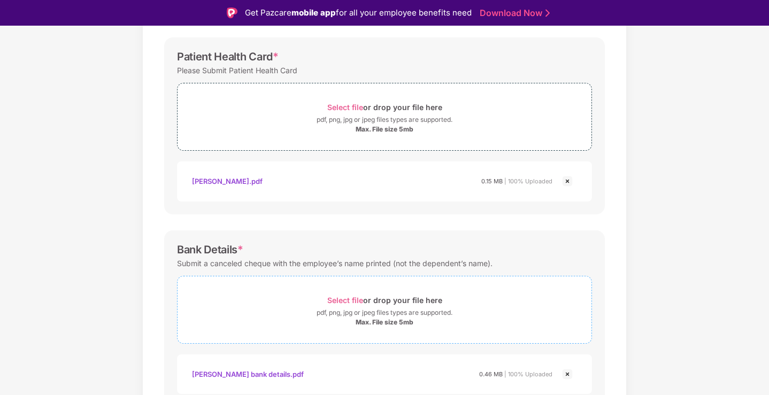
scroll to position [395, 0]
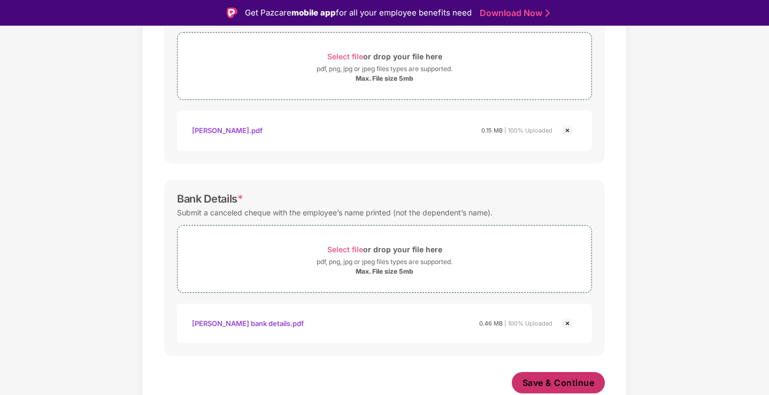
click at [524, 379] on span "Save & Continue" at bounding box center [558, 383] width 72 height 12
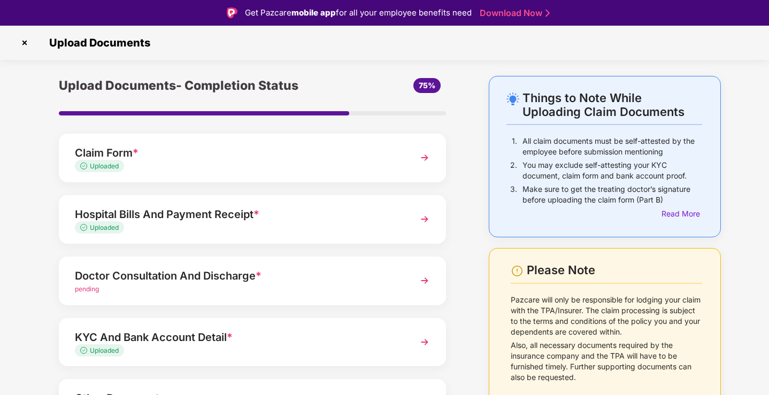
scroll to position [77, 0]
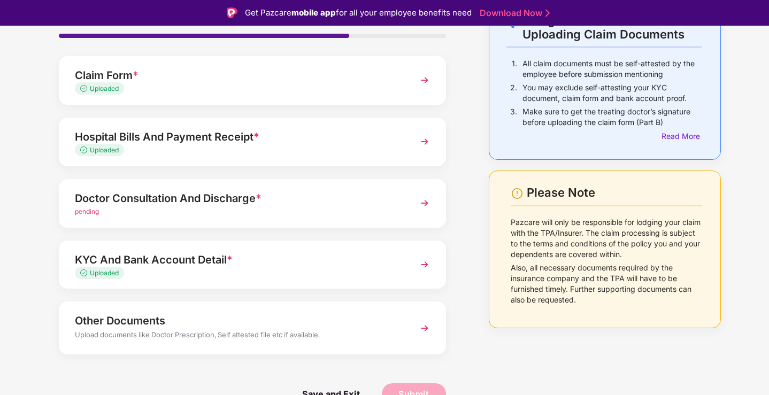
click at [109, 203] on div "Doctor Consultation And Discharge *" at bounding box center [237, 198] width 325 height 17
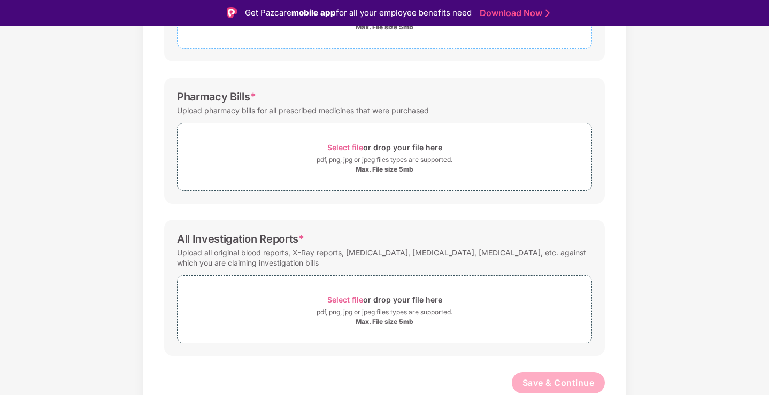
scroll to position [0, 0]
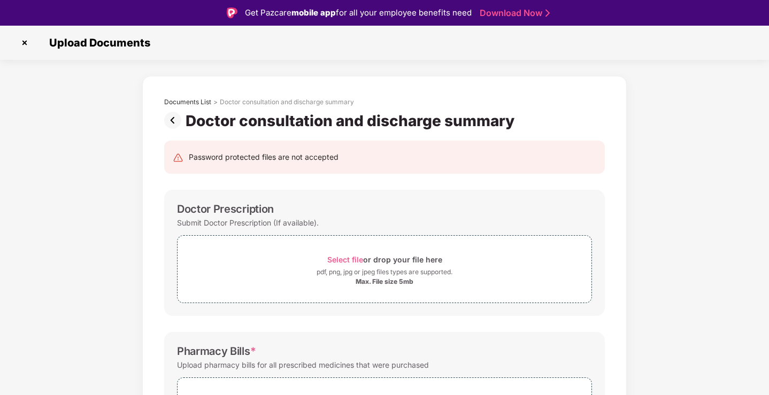
click at [175, 120] on img at bounding box center [174, 120] width 21 height 17
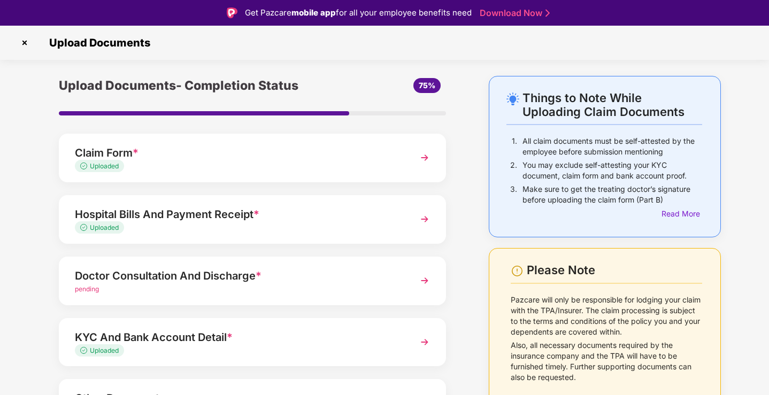
scroll to position [53, 0]
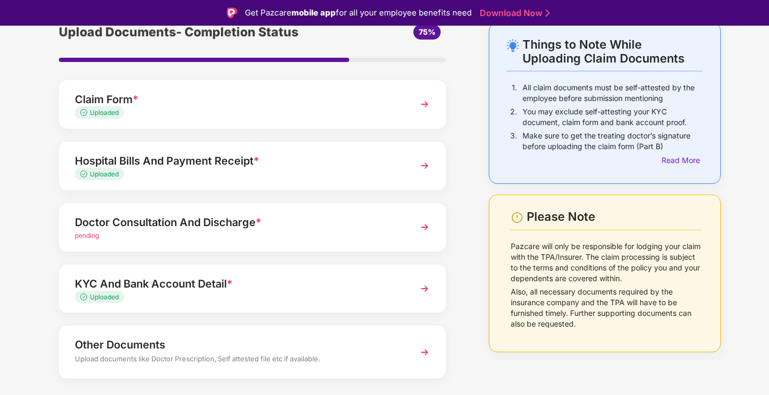
click at [427, 229] on img at bounding box center [424, 227] width 19 height 19
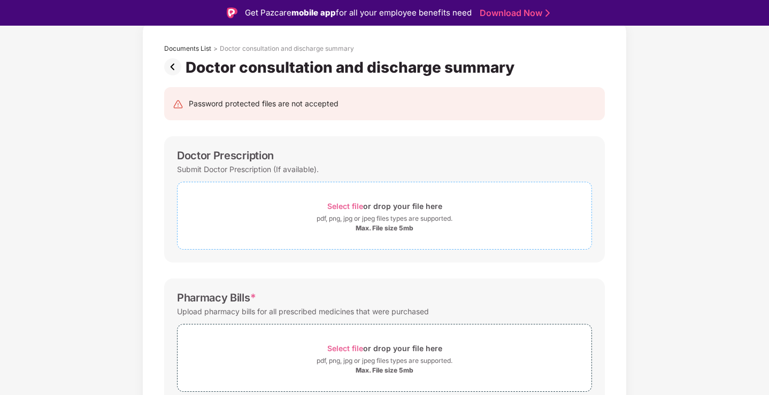
click at [385, 207] on div "Select file or drop your file here" at bounding box center [384, 206] width 115 height 14
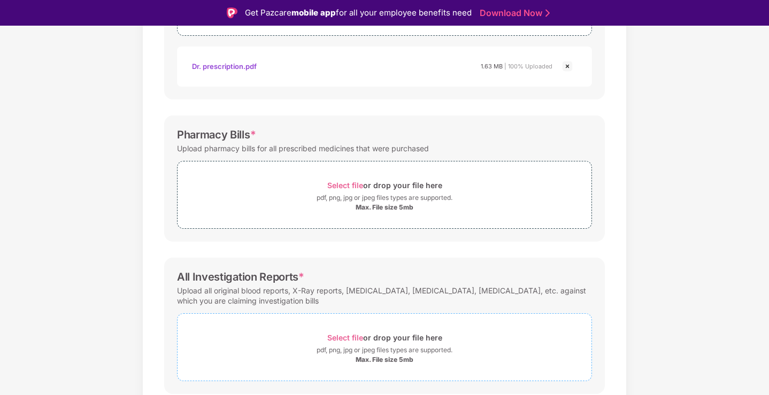
scroll to position [305, 0]
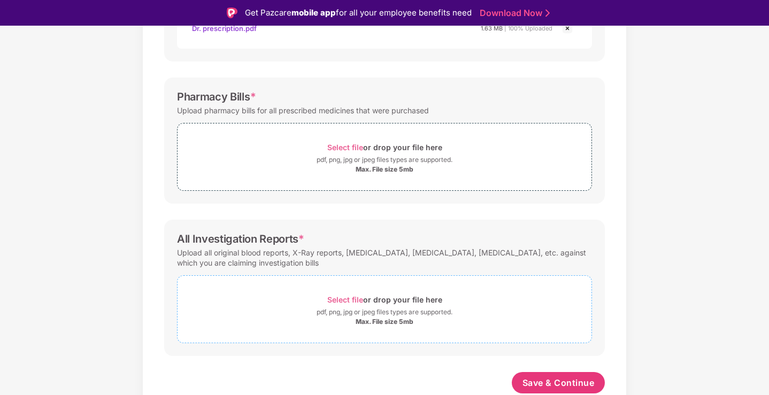
click at [386, 316] on div "pdf, png, jpg or jpeg files types are supported." at bounding box center [384, 312] width 136 height 11
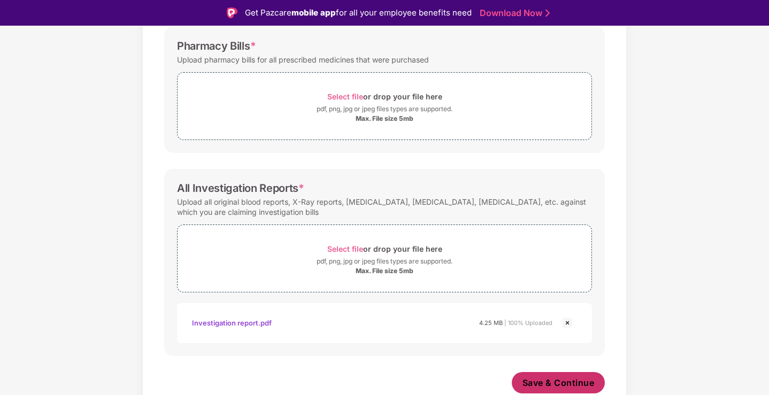
click at [573, 380] on span "Save & Continue" at bounding box center [558, 383] width 72 height 12
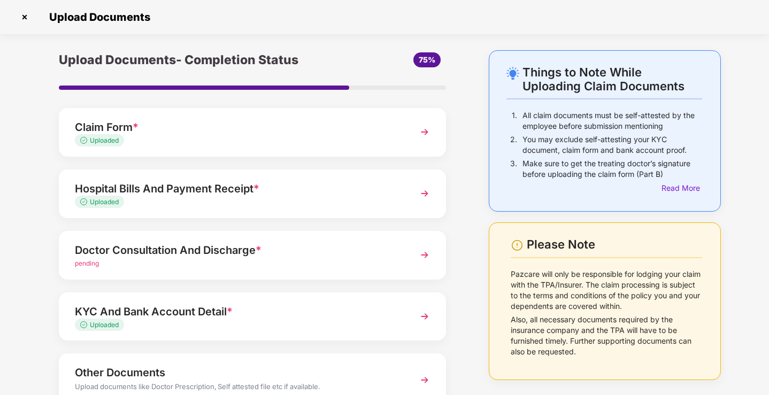
scroll to position [77, 0]
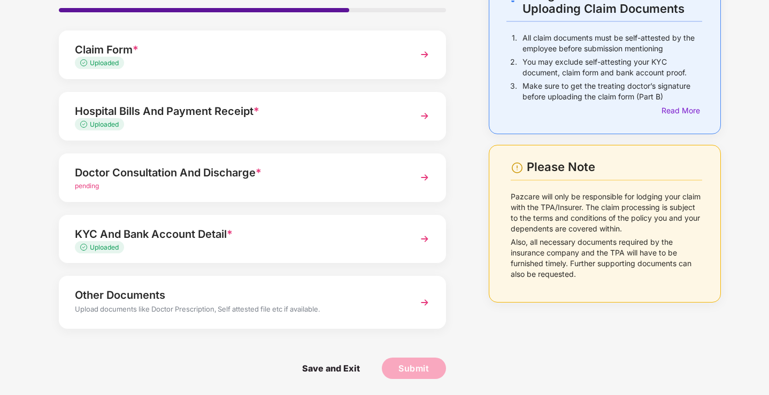
click at [274, 297] on div "Other Documents" at bounding box center [237, 294] width 325 height 17
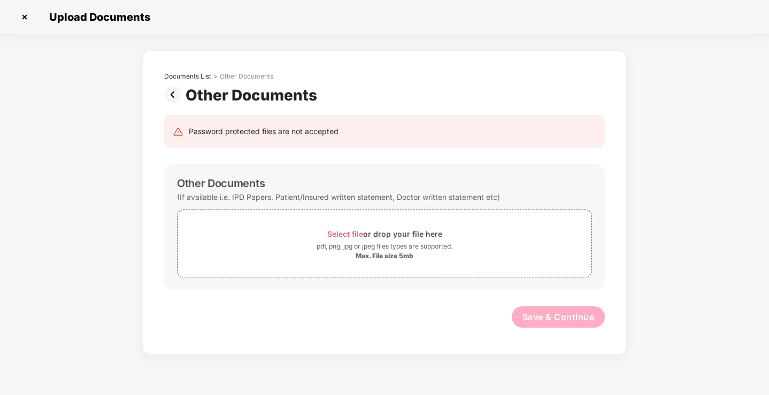
scroll to position [0, 0]
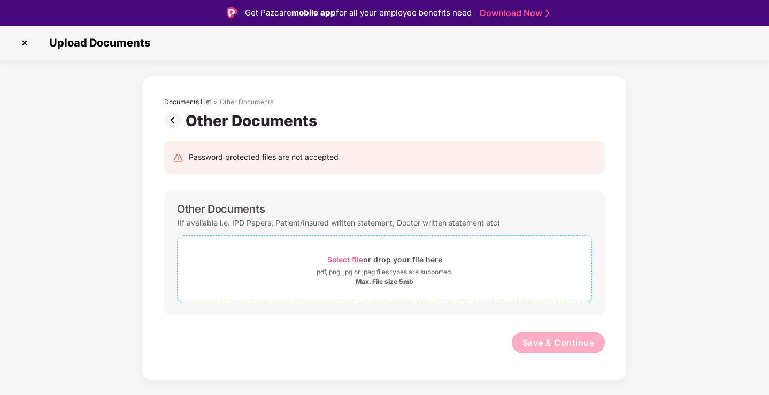
click at [381, 267] on div "pdf, png, jpg or jpeg files types are supported." at bounding box center [384, 272] width 136 height 11
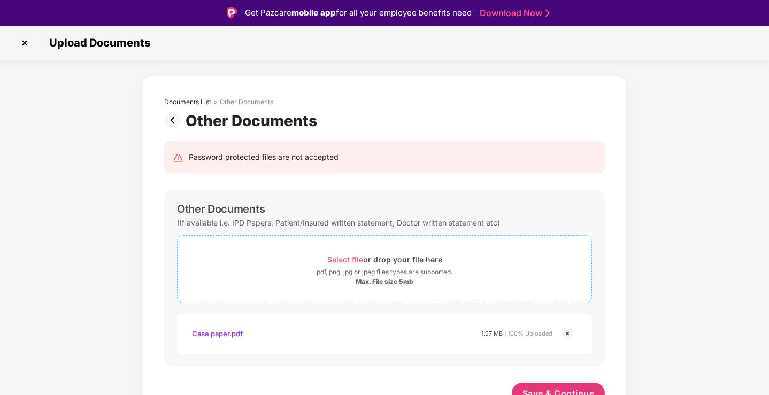
scroll to position [11, 0]
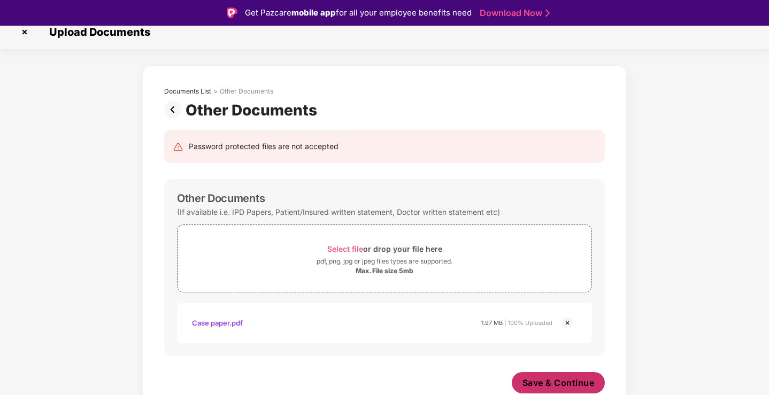
click at [544, 379] on span "Save & Continue" at bounding box center [558, 383] width 72 height 12
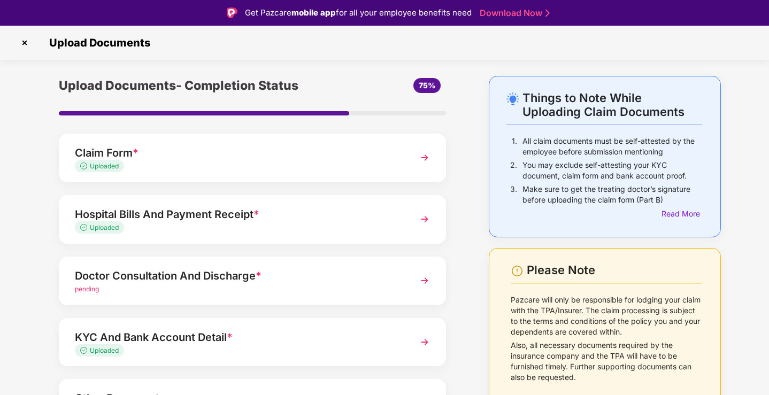
scroll to position [73, 0]
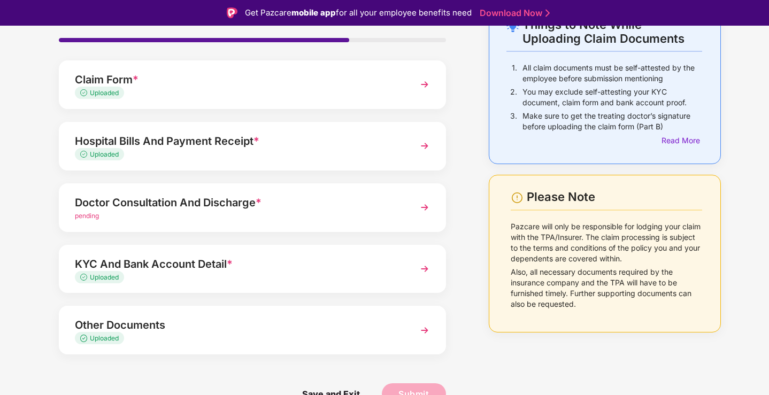
click at [179, 208] on div "Doctor Consultation And Discharge *" at bounding box center [237, 202] width 325 height 17
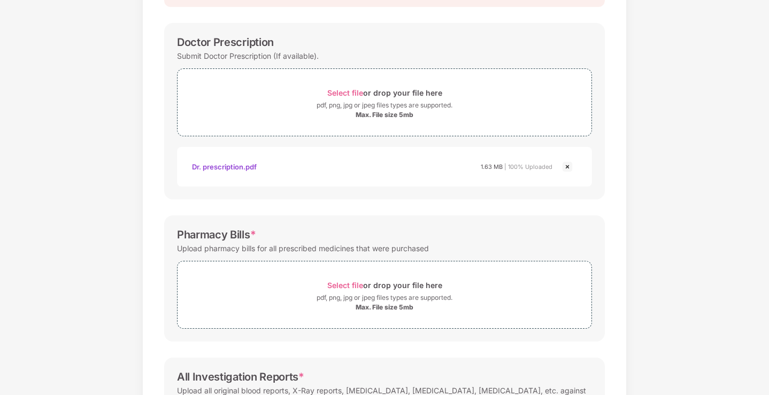
scroll to position [0, 0]
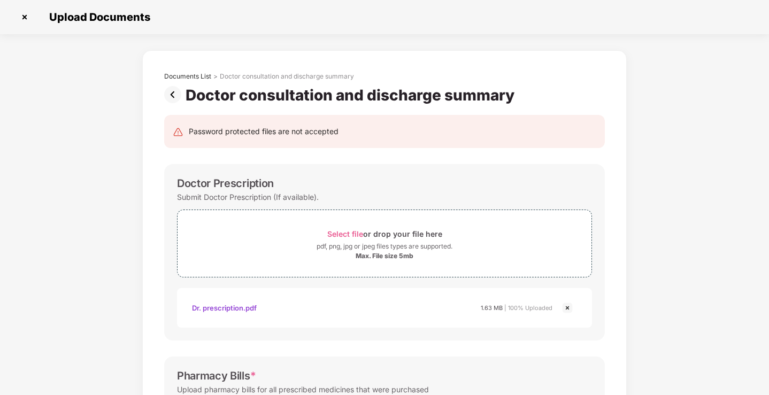
click at [174, 92] on img at bounding box center [174, 94] width 21 height 17
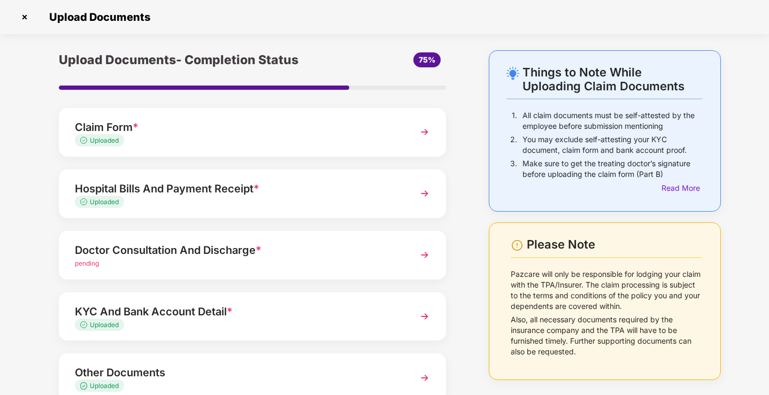
scroll to position [73, 0]
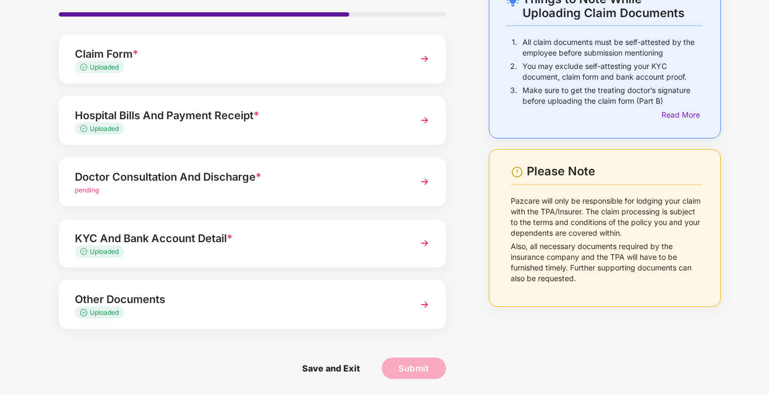
click at [229, 184] on div "Doctor Consultation And Discharge *" at bounding box center [237, 176] width 325 height 17
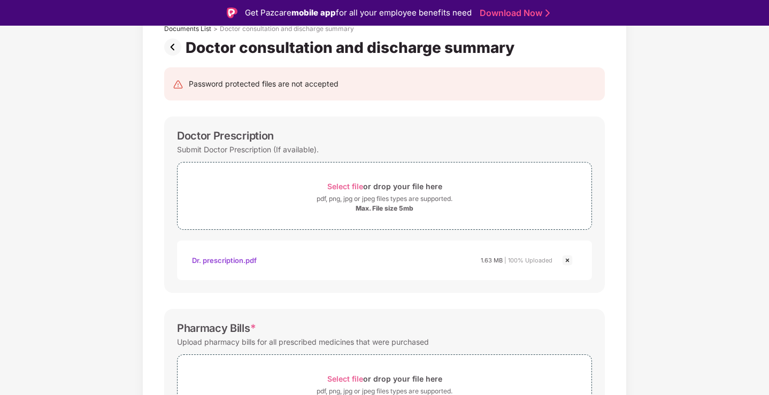
scroll to position [180, 0]
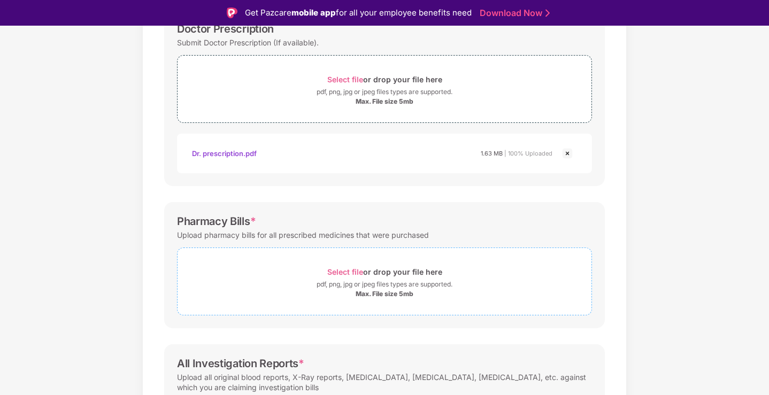
click at [377, 271] on div "Select file or drop your file here" at bounding box center [384, 272] width 115 height 14
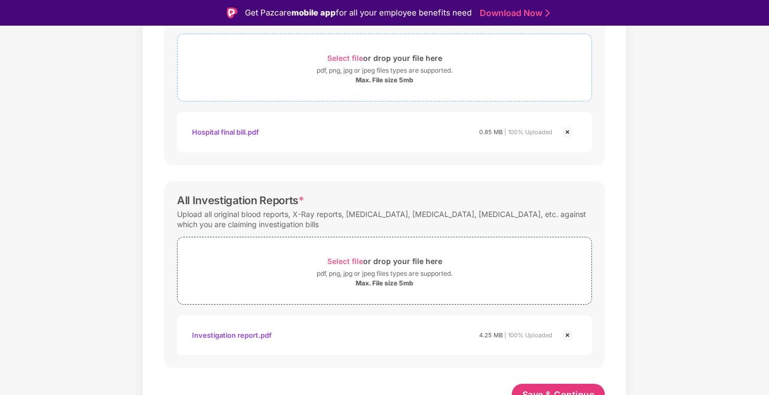
scroll to position [406, 0]
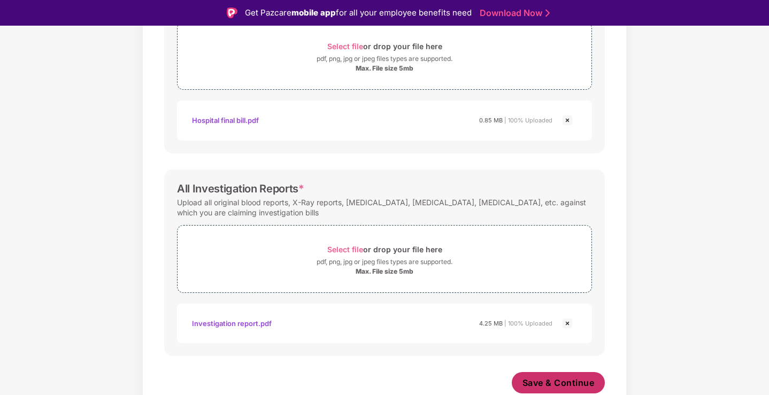
click at [553, 387] on span "Save & Continue" at bounding box center [558, 383] width 72 height 12
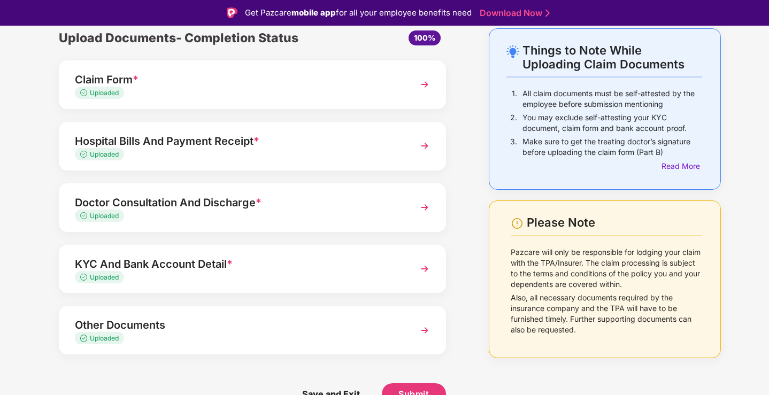
scroll to position [26, 0]
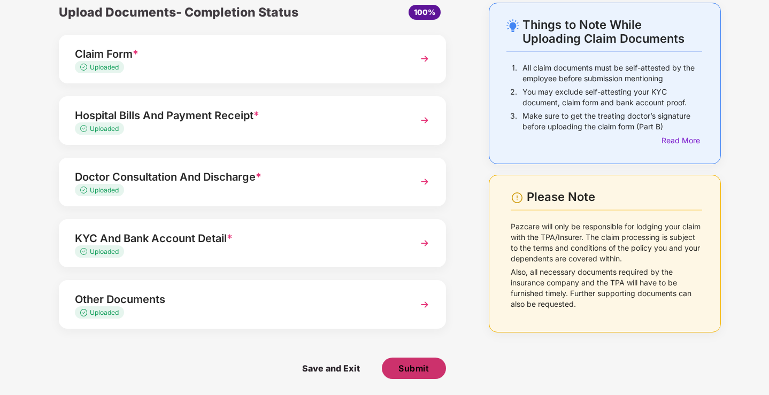
click at [410, 365] on span "Submit" at bounding box center [413, 368] width 30 height 12
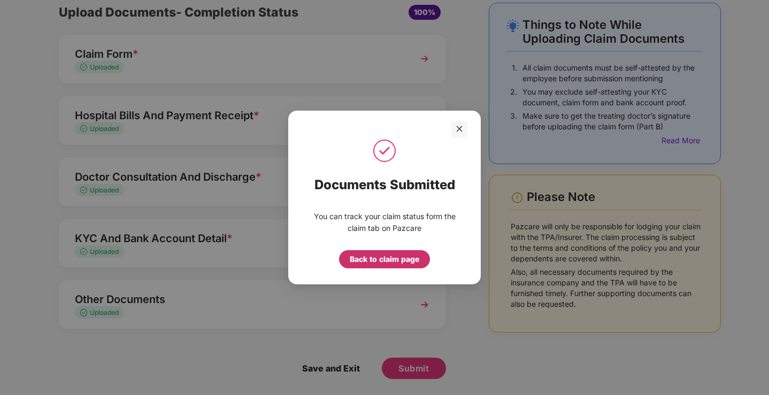
click at [368, 263] on div "Back to claim page" at bounding box center [384, 259] width 69 height 12
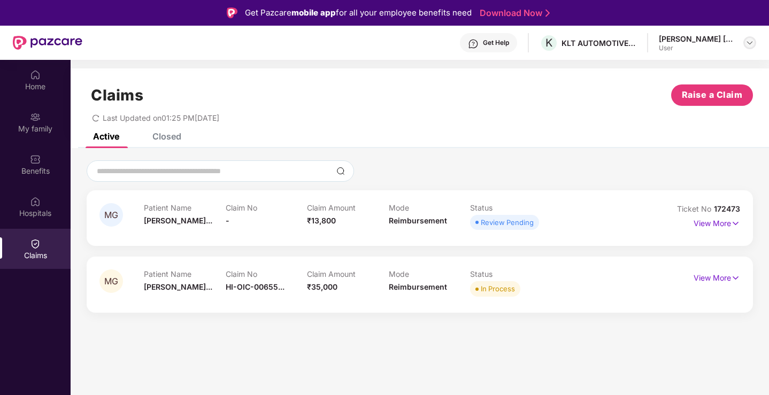
click at [749, 44] on img at bounding box center [749, 42] width 9 height 9
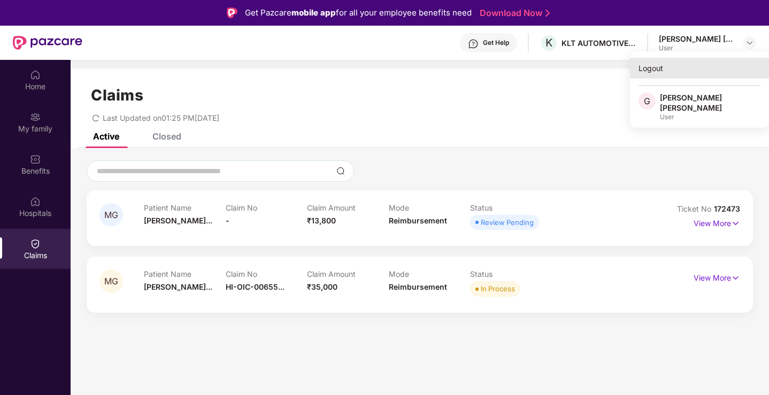
click at [657, 66] on div "Logout" at bounding box center [699, 68] width 139 height 21
